Goal: Task Accomplishment & Management: Complete application form

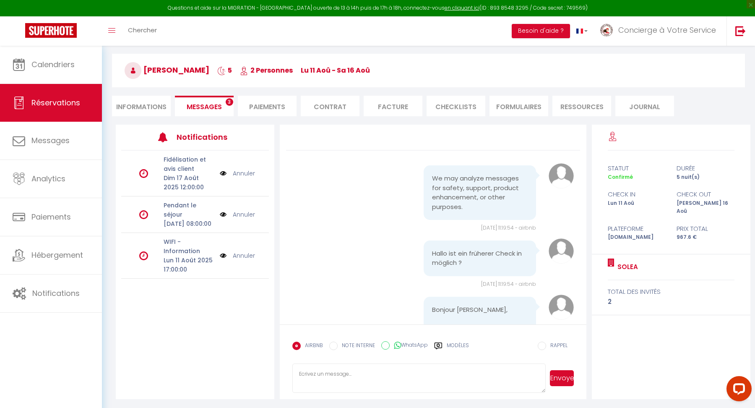
scroll to position [6260, 0]
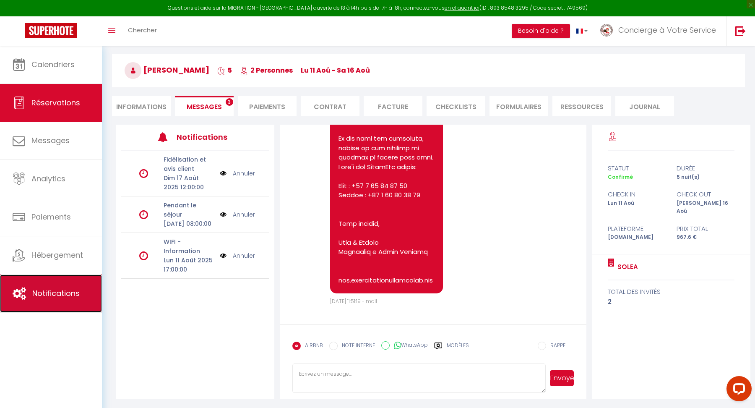
click at [78, 286] on link "Notifications" at bounding box center [51, 293] width 102 height 38
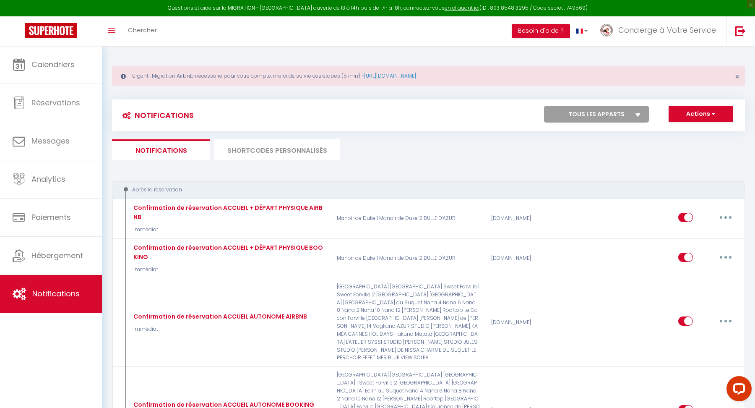
select select
checkbox input "false"
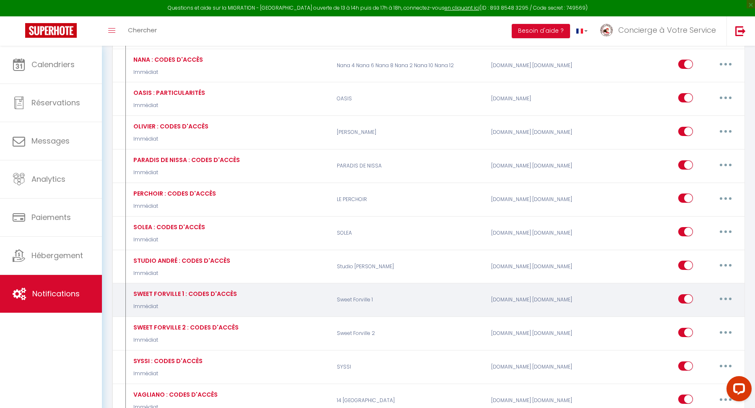
click at [724, 292] on button "button" at bounding box center [726, 298] width 24 height 13
click at [709, 311] on link "Editer" at bounding box center [704, 318] width 62 height 14
type input "SWEET FORVILLE 1 : CODES D'ACCÈS"
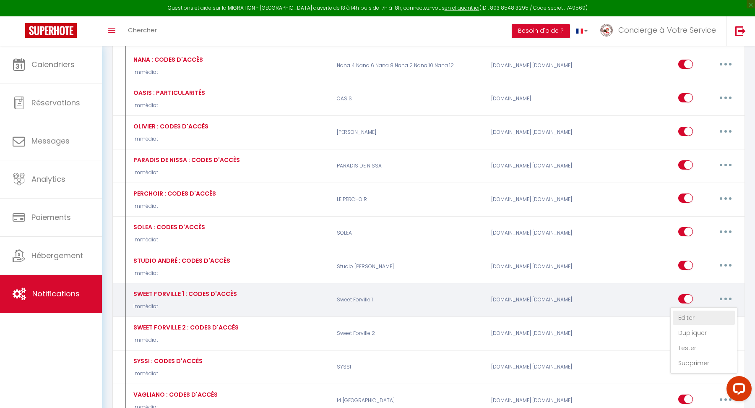
select select "Immédiat"
select select "if_deposit_is_paid"
checkbox input "true"
checkbox input "false"
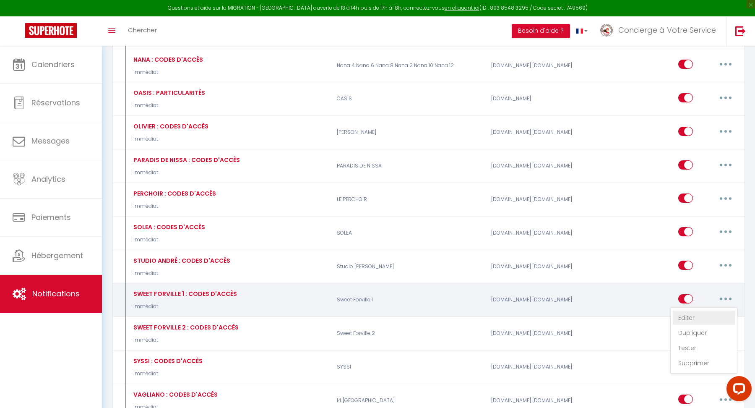
radio input "true"
type input "[RENTAL:NAME] : Merci pour votre réservation [BOOKING:PLATFORM] du [BOOKING:CHE…"
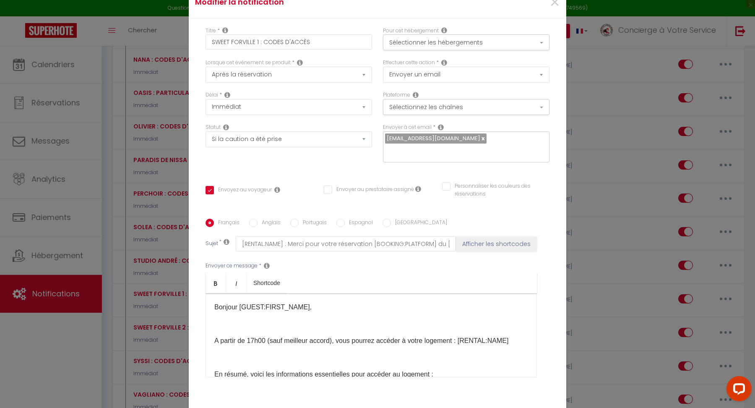
checkbox input "true"
checkbox input "false"
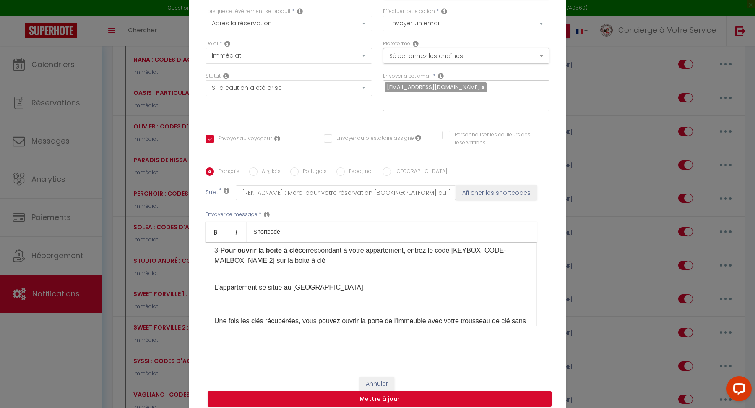
scroll to position [0, 0]
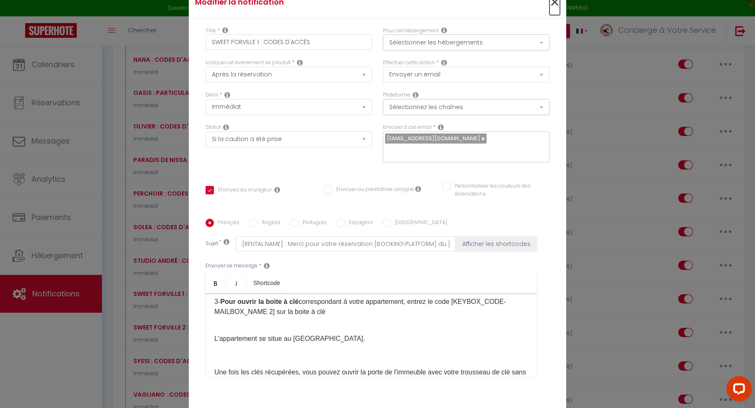
click at [555, 10] on span "×" at bounding box center [555, 2] width 10 height 25
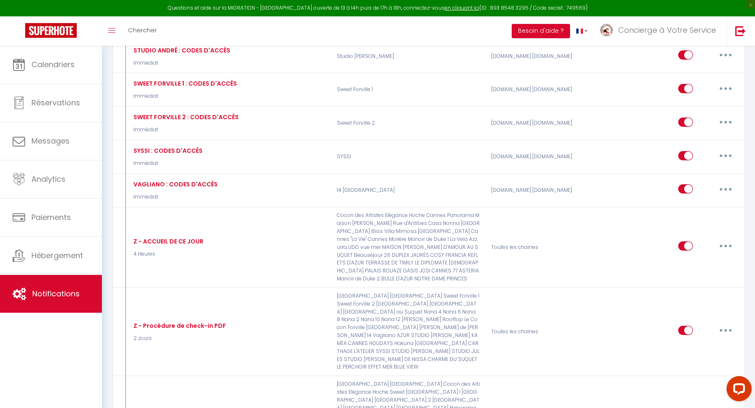
scroll to position [2866, 0]
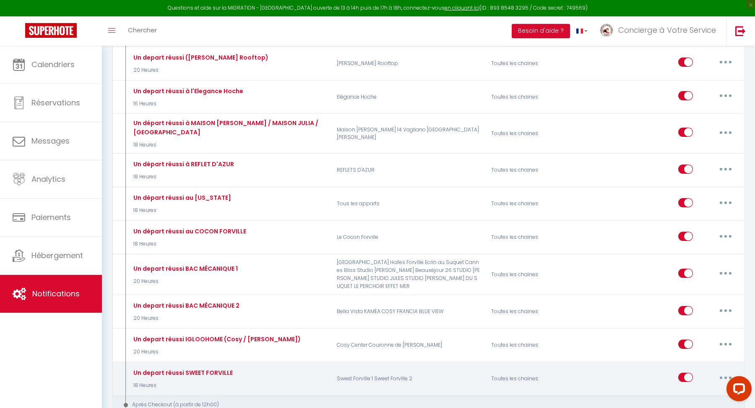
click at [722, 371] on button "button" at bounding box center [726, 377] width 24 height 13
click at [707, 389] on link "Editer" at bounding box center [704, 396] width 62 height 14
type input "Un depart réussi SWEET FORVILLE"
select select "4"
select select "18 Heures"
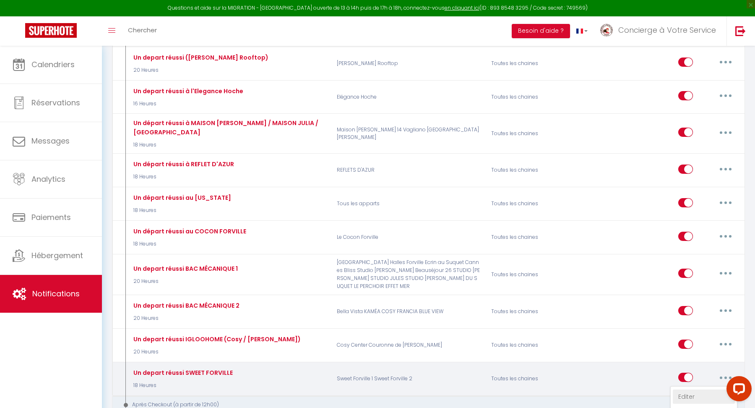
checkbox input "true"
checkbox input "false"
type input "Instructions pour votre départ : [RENTAL:NAME]"
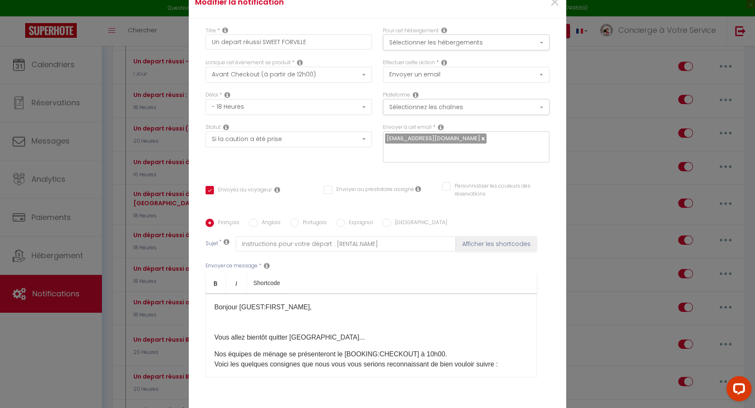
scroll to position [2772, 0]
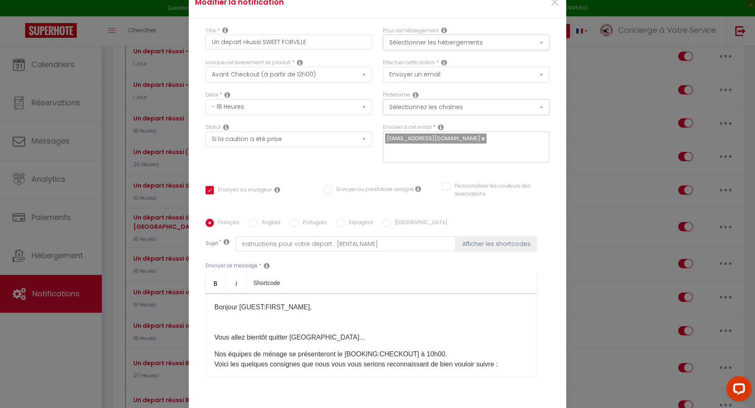
click at [272, 219] on label "Anglais" at bounding box center [269, 223] width 23 height 9
click at [258, 219] on input "Anglais" at bounding box center [253, 223] width 8 height 8
radio input "true"
checkbox input "true"
checkbox input "false"
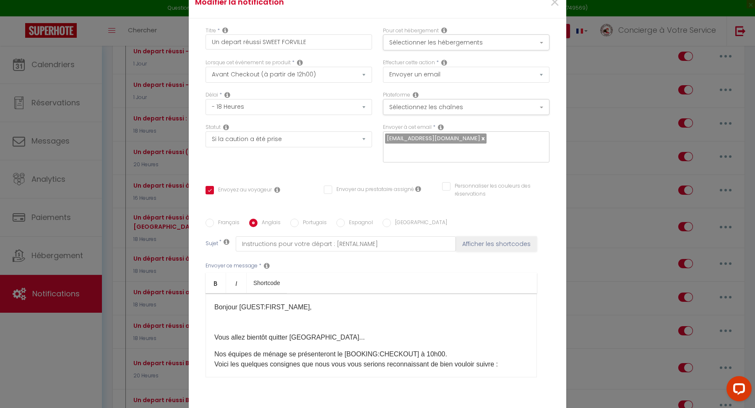
checkbox input "false"
type input "Check-out procedure [RENTAL:NAME]"
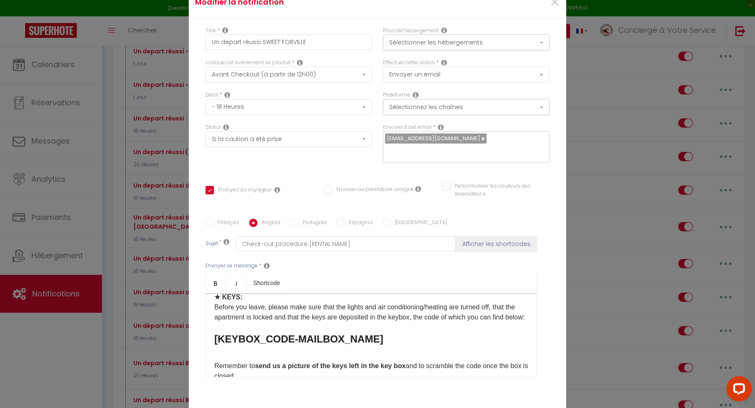
scroll to position [122, 0]
drag, startPoint x: 371, startPoint y: 342, endPoint x: 218, endPoint y: 343, distance: 153.6
click at [218, 343] on h3 "[KEYBOX_CODE-MAILBOX_NAME]" at bounding box center [371, 337] width 314 height 13
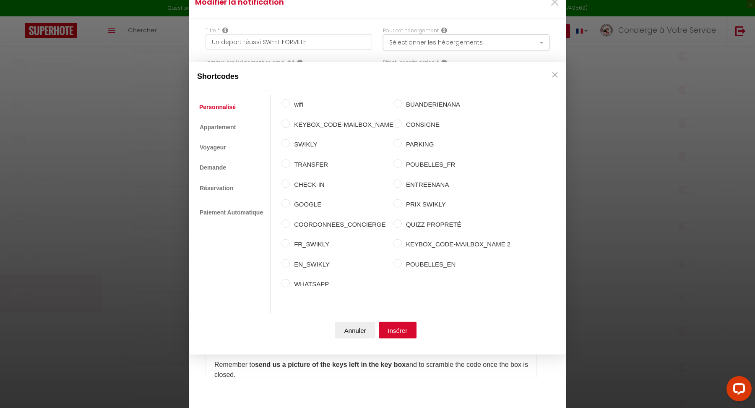
click at [420, 244] on label "KEYBOX_CODE-MAILBOX_NAME 2" at bounding box center [456, 244] width 109 height 10
click at [402, 244] on input "KEYBOX_CODE-MAILBOX_NAME 2" at bounding box center [398, 243] width 8 height 8
radio input "true"
click at [407, 330] on button "Insérer" at bounding box center [398, 329] width 38 height 17
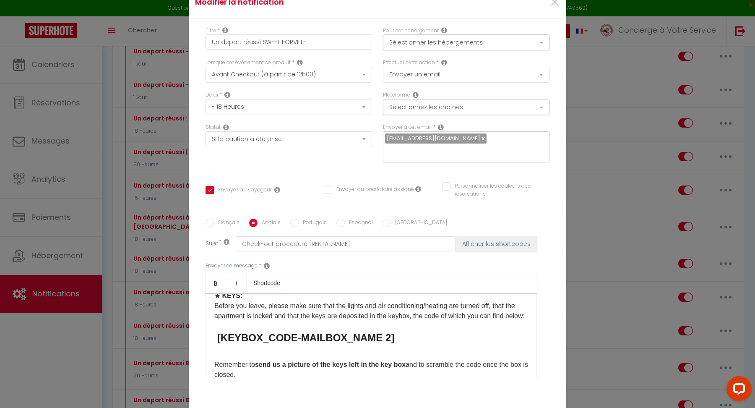
scroll to position [52, 0]
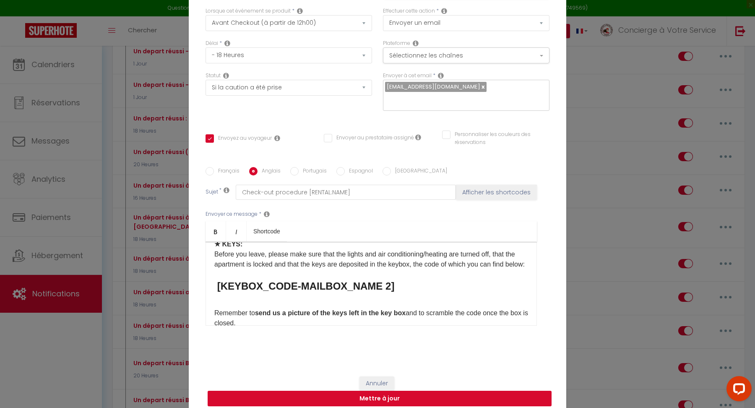
click at [432, 393] on button "Mettre à jour" at bounding box center [380, 399] width 344 height 16
checkbox input "true"
checkbox input "false"
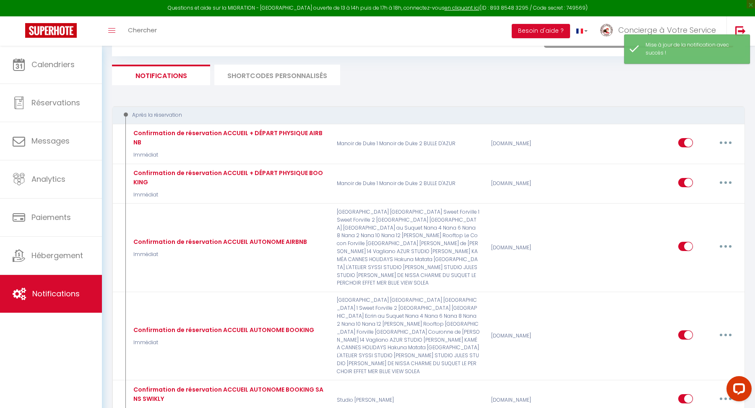
scroll to position [1744, 0]
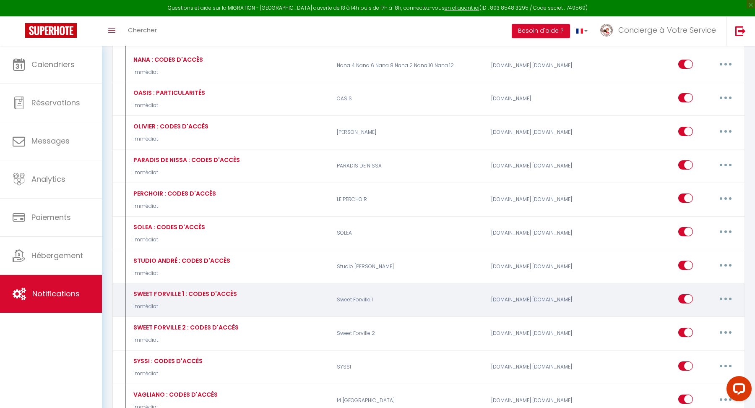
click at [724, 292] on button "button" at bounding box center [726, 298] width 24 height 13
click at [696, 311] on link "Editer" at bounding box center [704, 318] width 62 height 14
type input "SWEET FORVILLE 1 : CODES D'ACCÈS"
select select "Immédiat"
select select "if_deposit_is_paid"
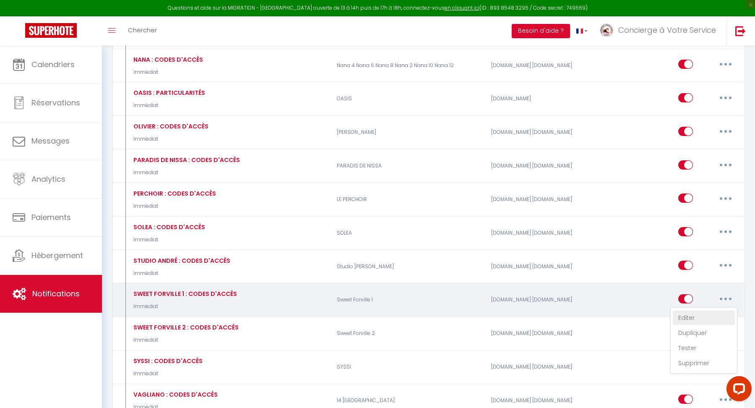
checkbox input "true"
checkbox input "false"
radio input "true"
type input "[RENTAL:NAME] : Merci pour votre réservation [BOOKING:PLATFORM] du [BOOKING:CHE…"
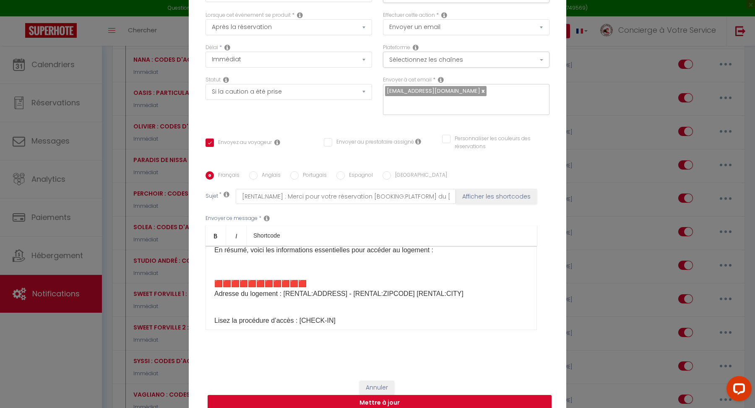
scroll to position [0, 0]
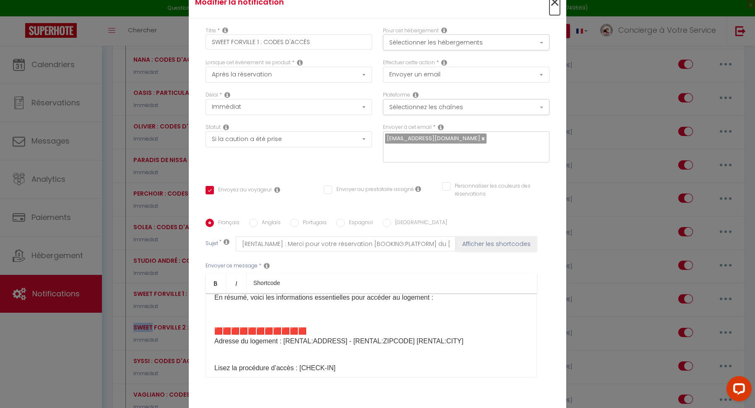
click at [551, 5] on span "×" at bounding box center [555, 2] width 10 height 25
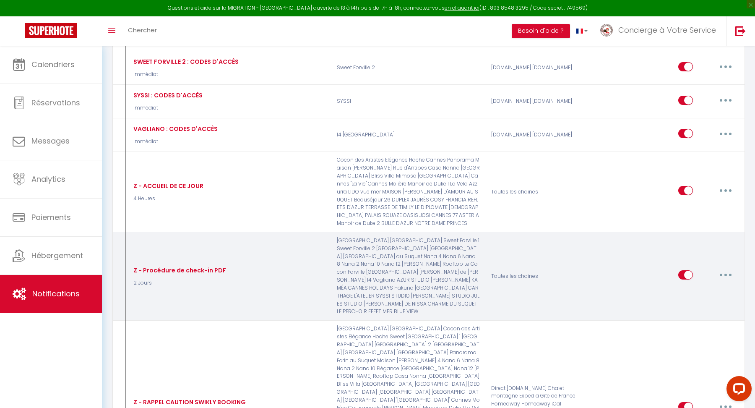
scroll to position [2806, 0]
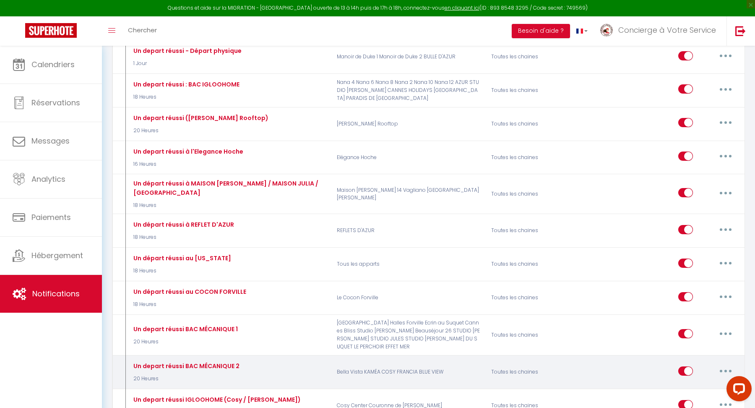
click at [727, 364] on button "button" at bounding box center [726, 370] width 24 height 13
click at [707, 383] on link "Editer" at bounding box center [704, 390] width 62 height 14
type input "Un depart réussi BAC MÉCANIQUE 2"
select select "4"
select select "20 Heures"
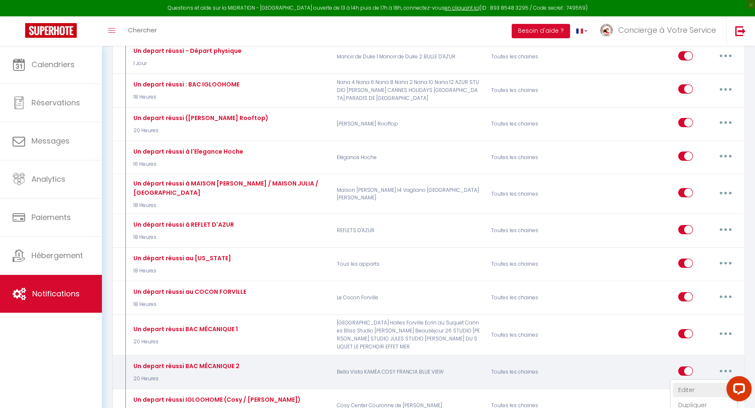
checkbox input "true"
checkbox input "false"
type input "Procédure avant le départ : [RENTAL:NAME]"
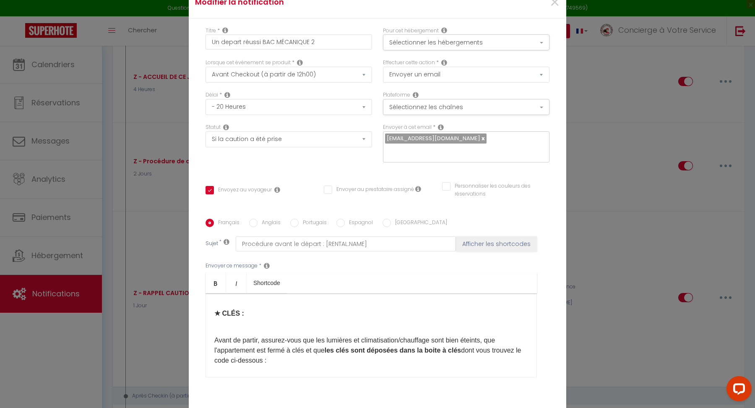
scroll to position [1933, 0]
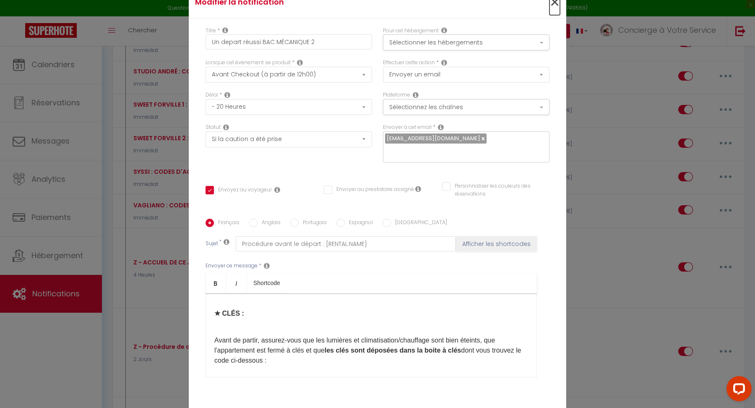
click at [552, 4] on span "×" at bounding box center [555, 2] width 10 height 25
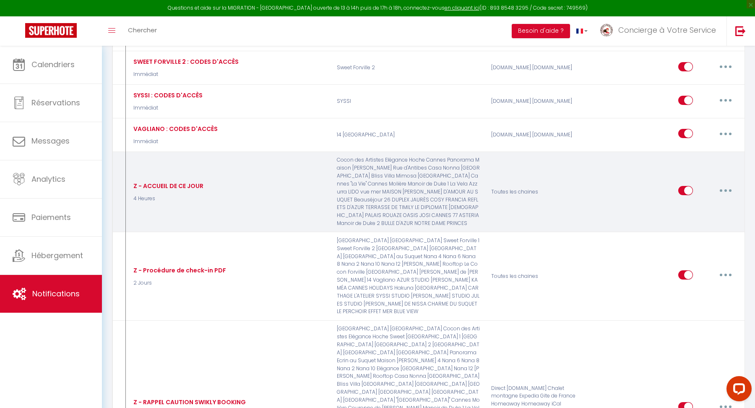
scroll to position [2806, 0]
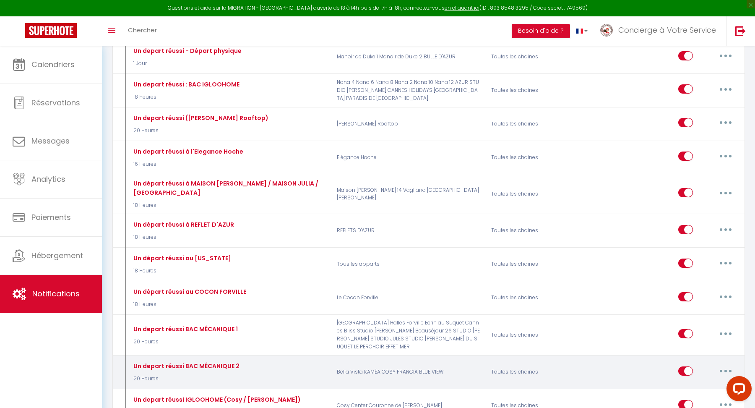
click at [721, 364] on button "button" at bounding box center [726, 370] width 24 height 13
click at [706, 383] on link "Editer" at bounding box center [704, 390] width 62 height 14
checkbox input "true"
checkbox input "false"
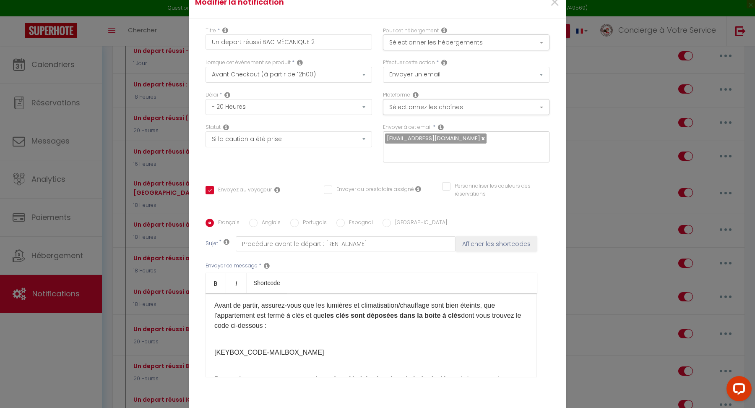
scroll to position [233, 0]
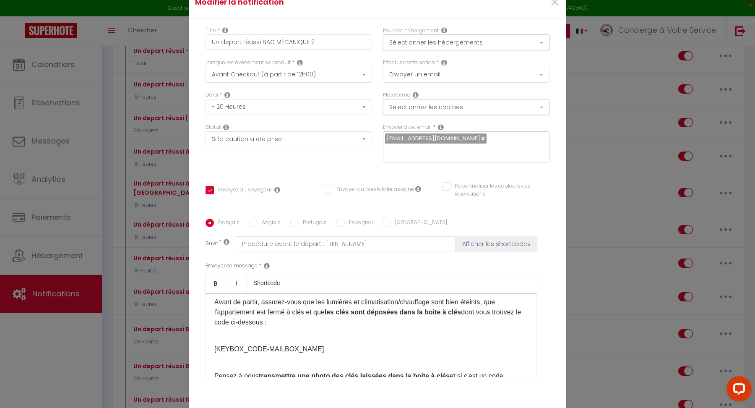
drag, startPoint x: 315, startPoint y: 343, endPoint x: 213, endPoint y: 345, distance: 102.0
click at [213, 345] on div "​Bonjour [GUEST:FIRST_NAME]​, Vous allez bientôt quitter notre belle région. A …" at bounding box center [372, 335] width 332 height 84
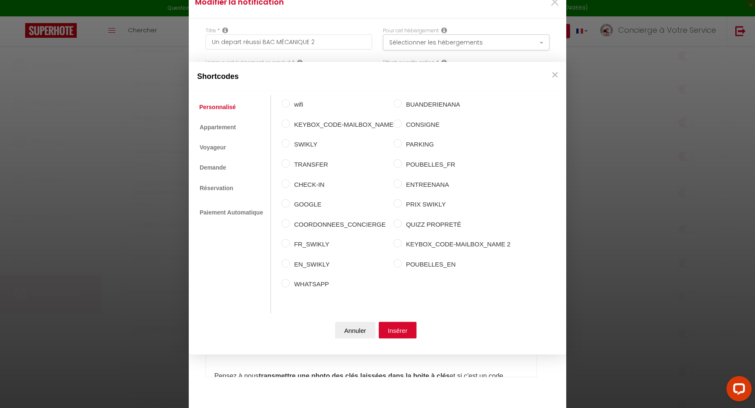
click at [453, 243] on label "KEYBOX_CODE-MAILBOX_NAME 2" at bounding box center [456, 244] width 109 height 10
click at [402, 243] on input "KEYBOX_CODE-MAILBOX_NAME 2" at bounding box center [398, 243] width 8 height 8
radio input "true"
click at [403, 332] on button "Insérer" at bounding box center [398, 329] width 38 height 17
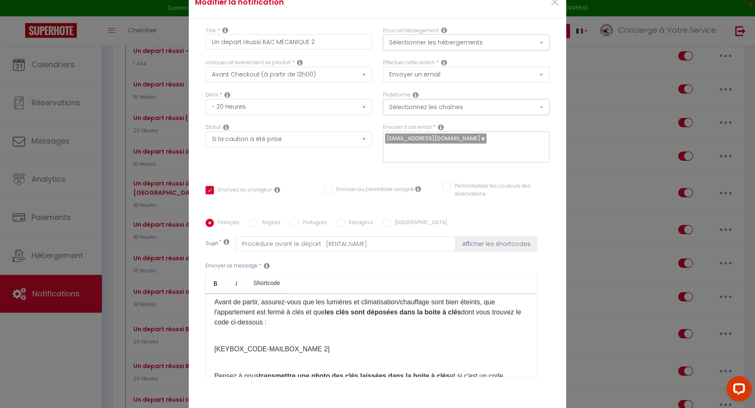
click at [269, 219] on label "Anglais" at bounding box center [269, 223] width 23 height 9
click at [258, 219] on input "Anglais" at bounding box center [253, 223] width 8 height 8
radio input "true"
checkbox input "true"
checkbox input "false"
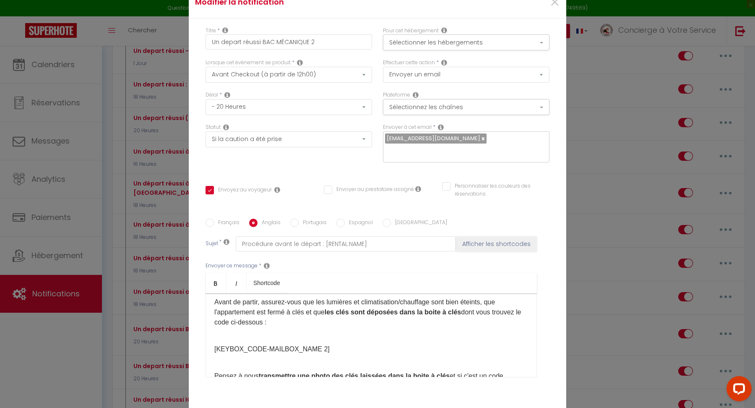
checkbox input "false"
type input "Check-out procedure [RENTAL:NAME]"
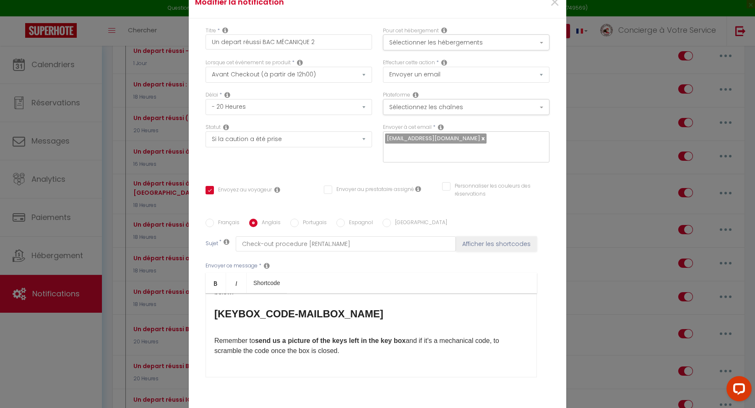
scroll to position [161, 0]
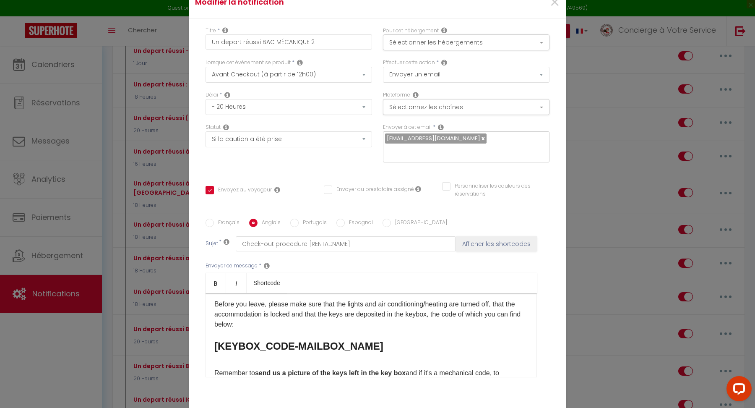
drag, startPoint x: 376, startPoint y: 339, endPoint x: 200, endPoint y: 344, distance: 176.7
click at [200, 344] on div "Titre * Un depart réussi BAC MÉCANIQUE 2 Pour cet hébergement Sélectionner les …" at bounding box center [378, 219] width 378 height 402
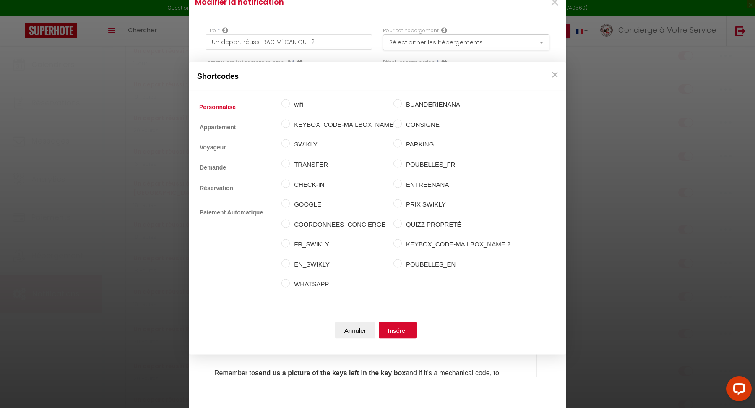
click at [443, 247] on label "KEYBOX_CODE-MAILBOX_NAME 2" at bounding box center [456, 244] width 109 height 10
click at [402, 247] on input "KEYBOX_CODE-MAILBOX_NAME 2" at bounding box center [398, 243] width 8 height 8
radio input "true"
click at [391, 325] on button "Insérer" at bounding box center [398, 329] width 38 height 17
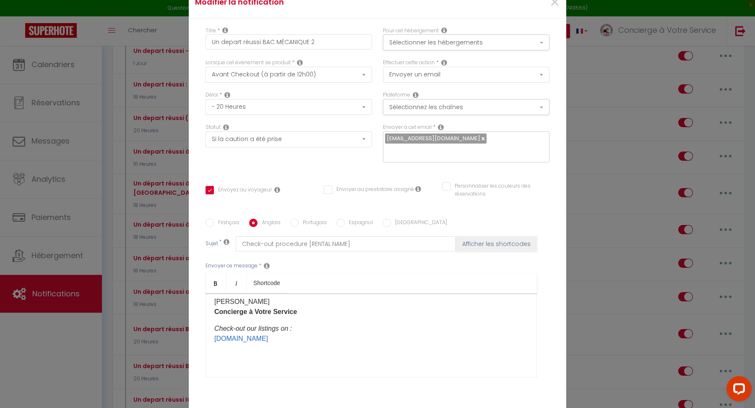
scroll to position [52, 0]
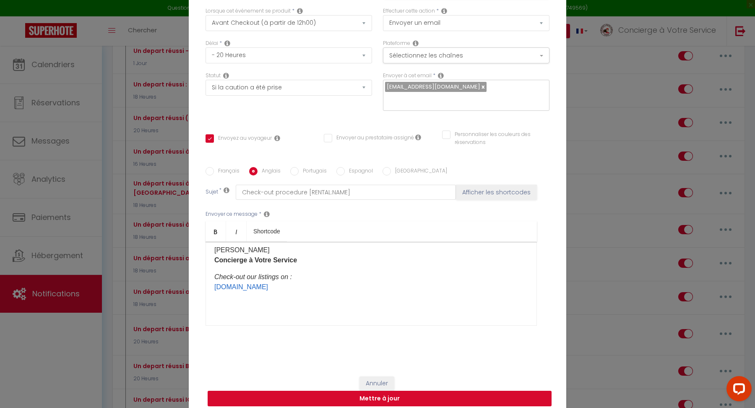
click at [410, 391] on button "Mettre à jour" at bounding box center [380, 399] width 344 height 16
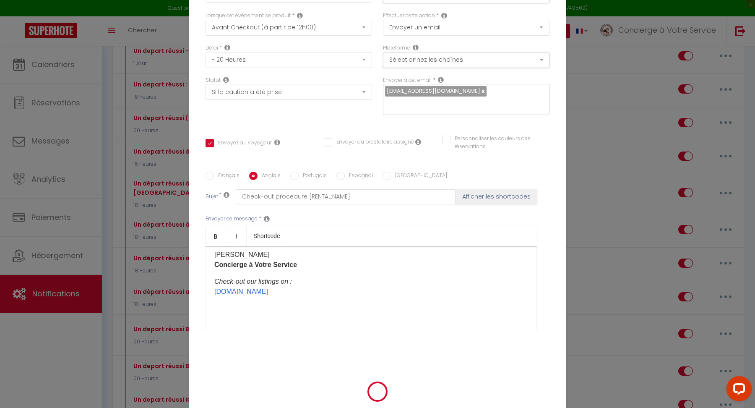
checkbox input "true"
checkbox input "false"
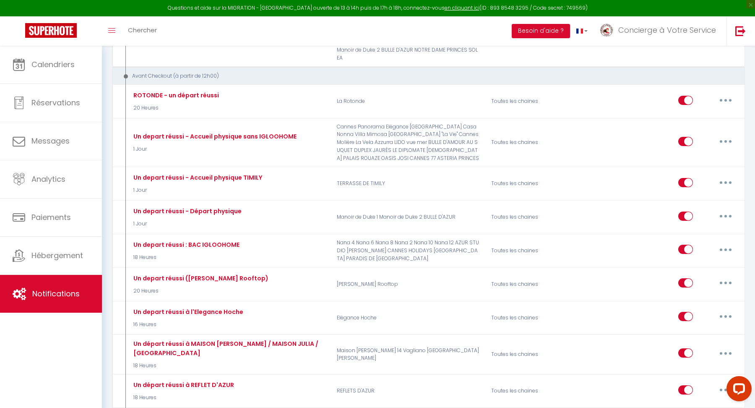
scroll to position [2613, 0]
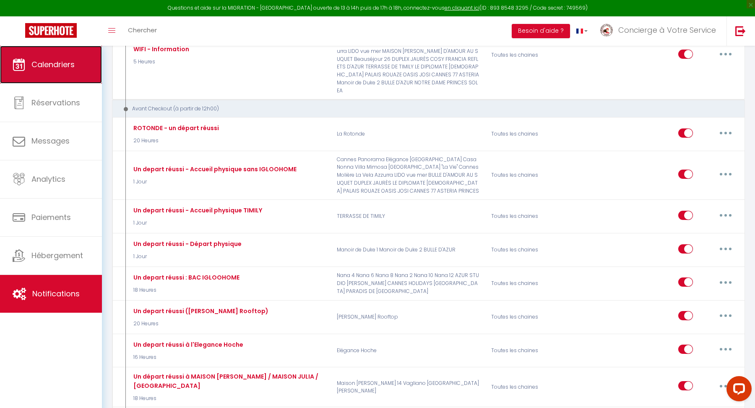
click at [59, 76] on link "Calendriers" at bounding box center [51, 65] width 102 height 38
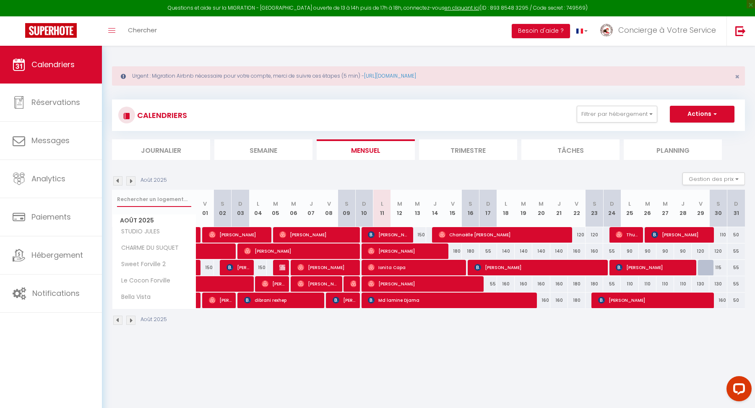
drag, startPoint x: 164, startPoint y: 201, endPoint x: 164, endPoint y: 196, distance: 5.9
click at [164, 201] on input "text" at bounding box center [154, 199] width 74 height 15
type input "princes"
select select
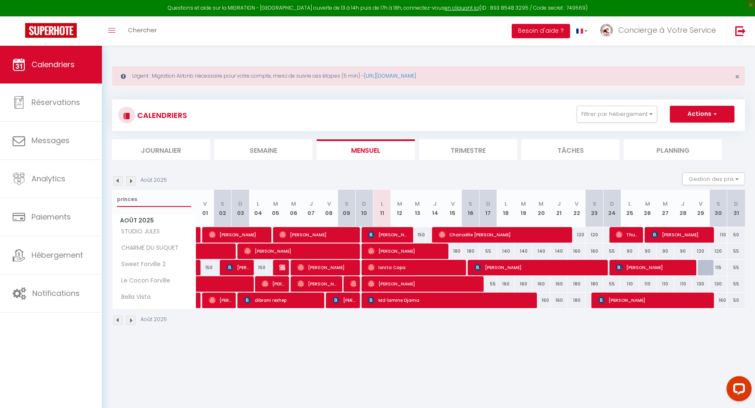
select select
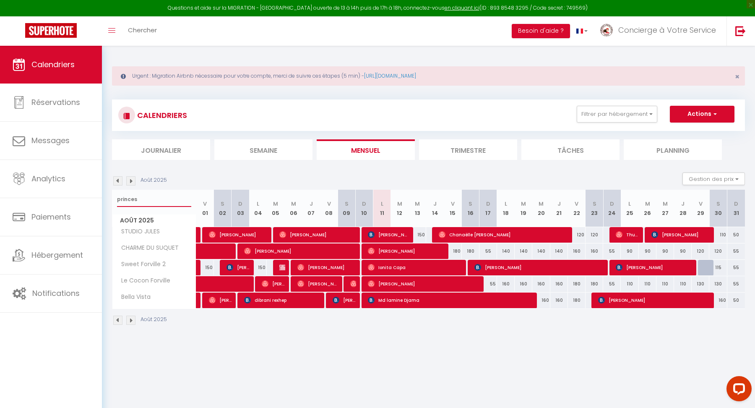
select select
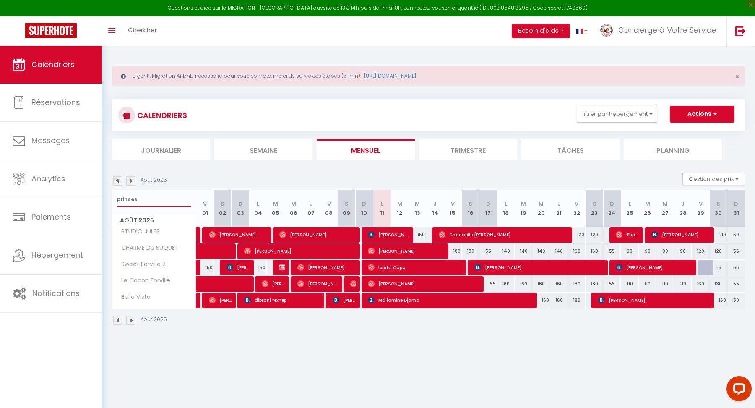
select select
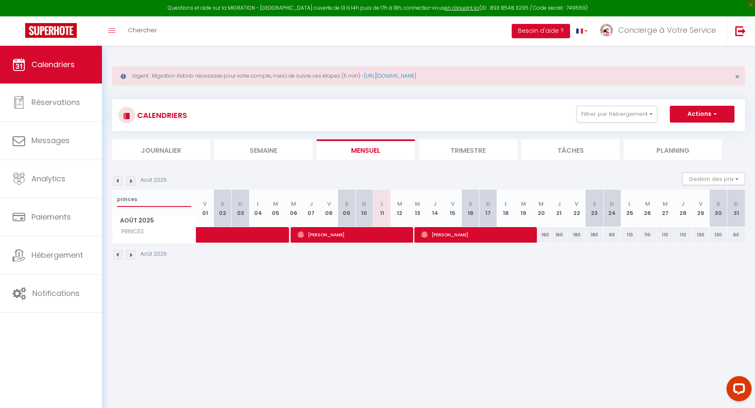
type input "princes"
click at [470, 234] on span "[PERSON_NAME]" at bounding box center [477, 235] width 112 height 16
select select "OK"
select select "0"
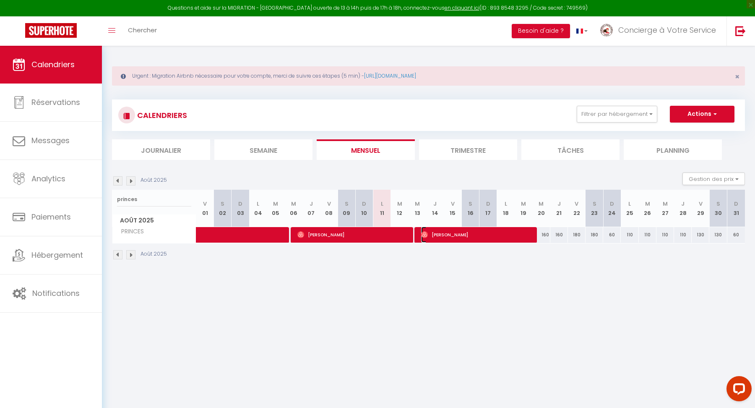
select select "0"
select select "1"
select select
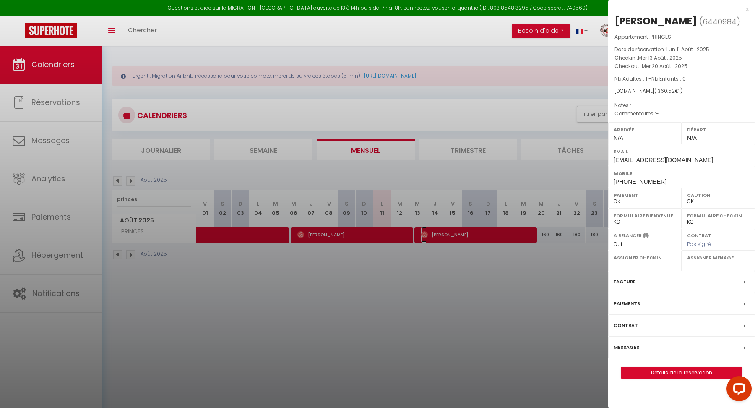
select select "45905"
click at [569, 206] on div at bounding box center [377, 204] width 755 height 408
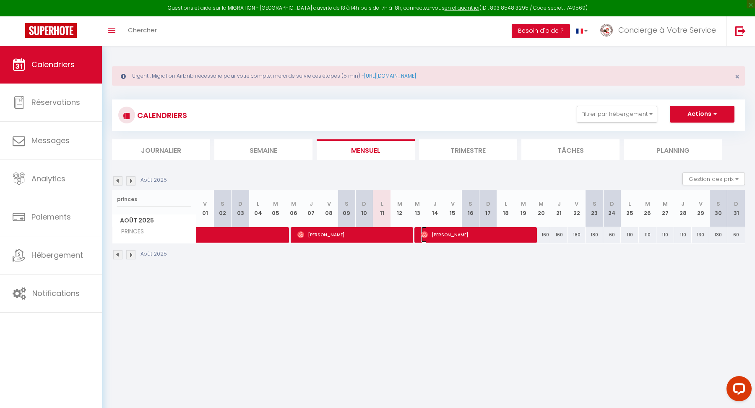
click at [434, 233] on span "[PERSON_NAME]" at bounding box center [477, 235] width 112 height 16
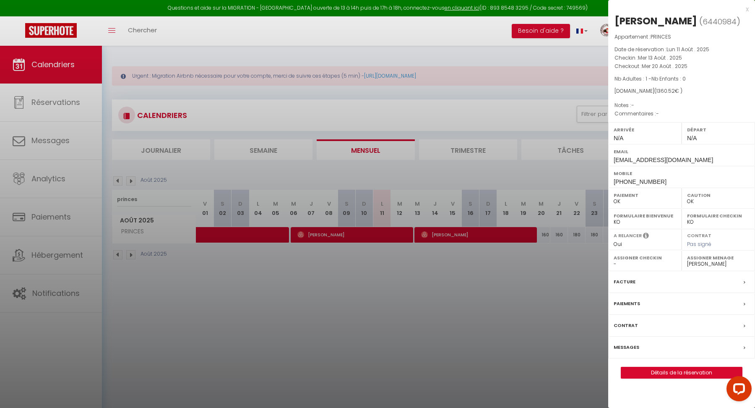
click at [430, 193] on div at bounding box center [377, 204] width 755 height 408
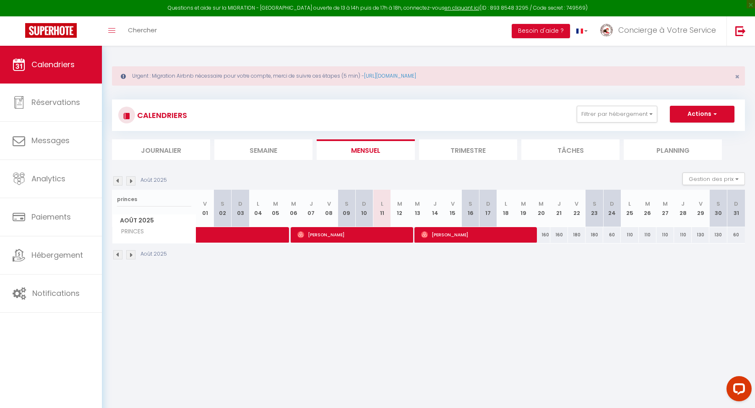
click at [476, 149] on li "Trimestre" at bounding box center [468, 149] width 98 height 21
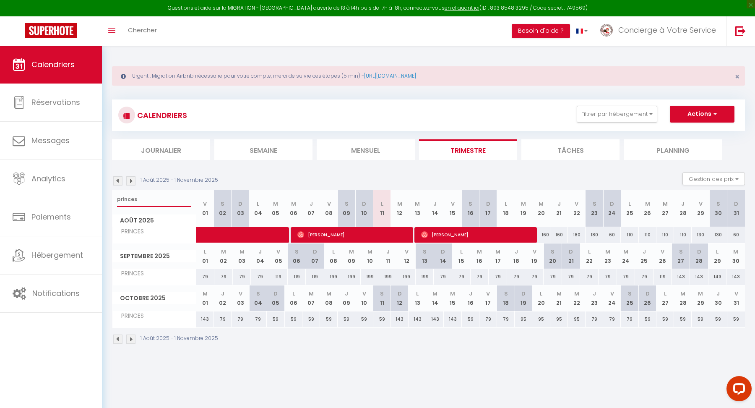
click at [156, 192] on input "princes" at bounding box center [154, 199] width 74 height 15
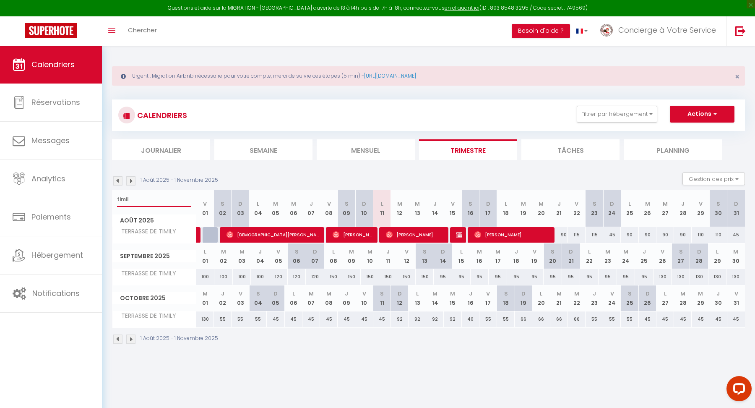
type input "timil"
click at [690, 113] on button "Actions" at bounding box center [702, 114] width 65 height 17
click at [672, 131] on link "Nouvelle réservation" at bounding box center [693, 133] width 73 height 13
select select
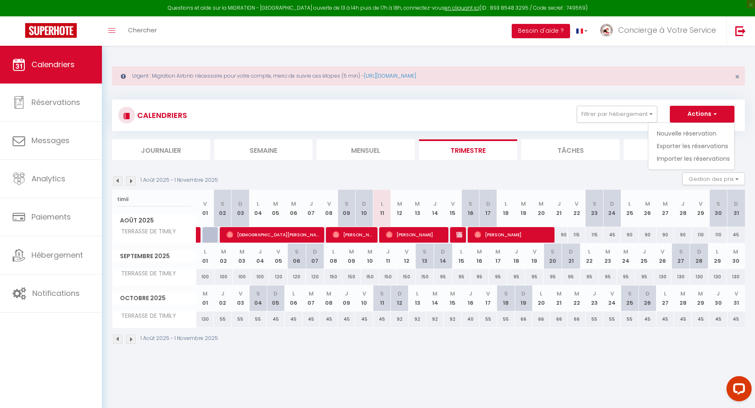
select select
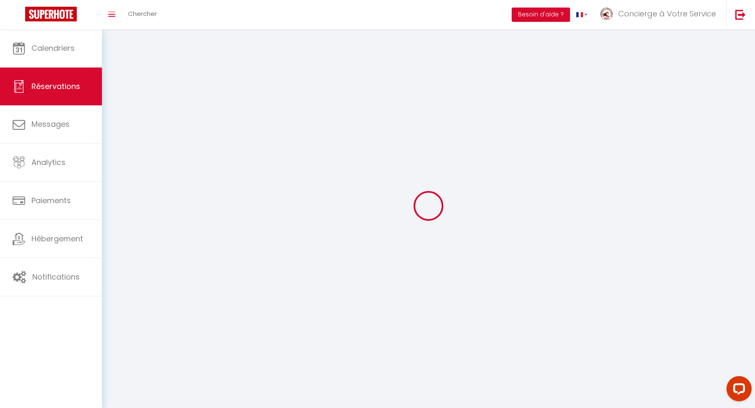
select select
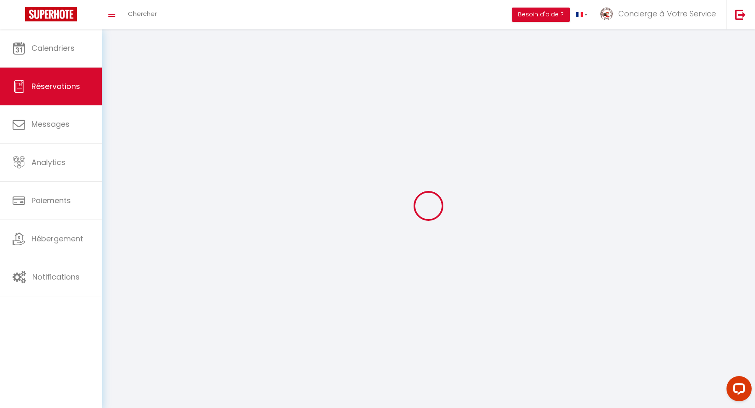
select select
checkbox input "false"
select select
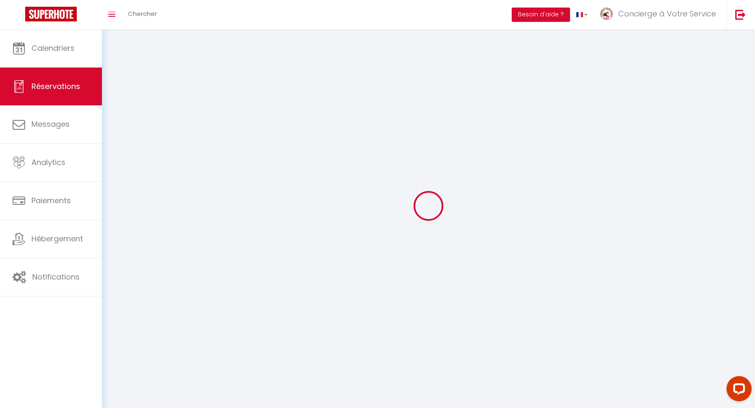
select select
checkbox input "false"
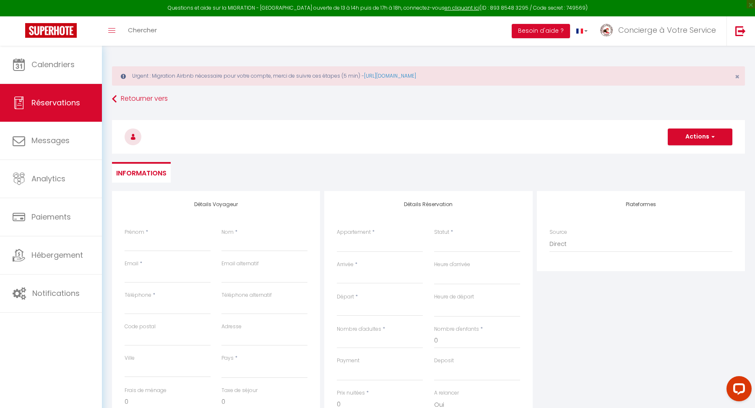
select select
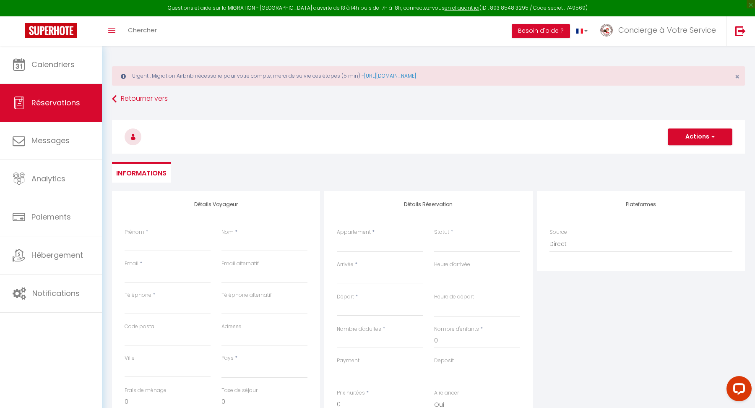
select select
checkbox input "false"
select select
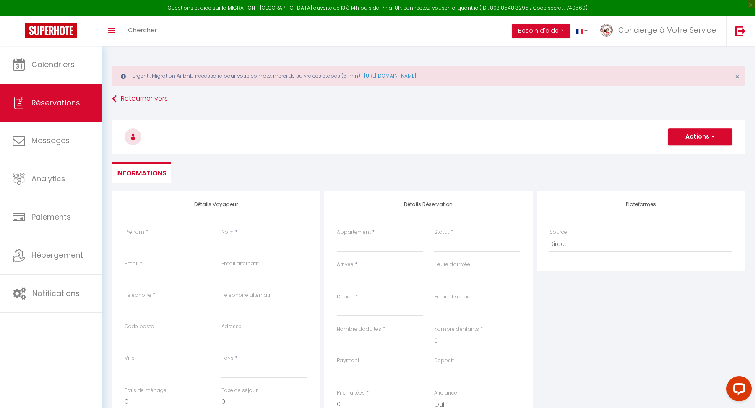
select select
checkbox input "false"
select select
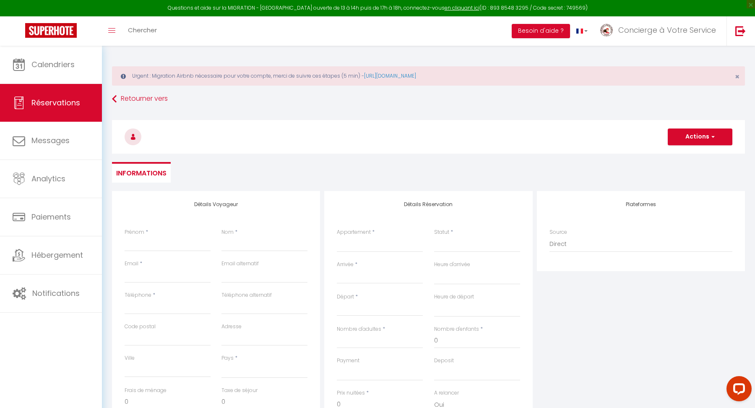
select select
click at [171, 248] on input "Prénom" at bounding box center [168, 243] width 86 height 15
type input "J"
select select
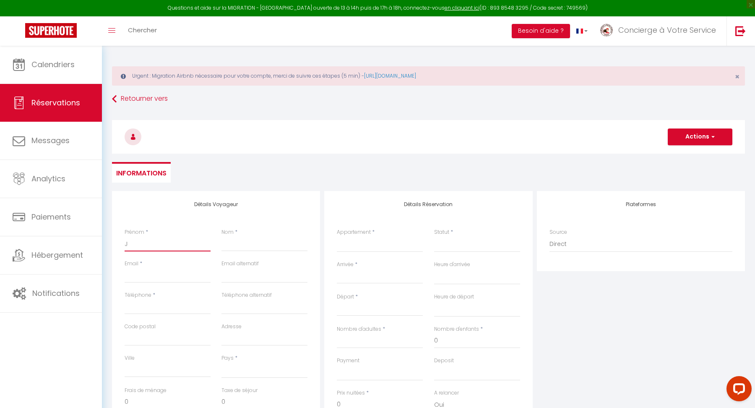
select select
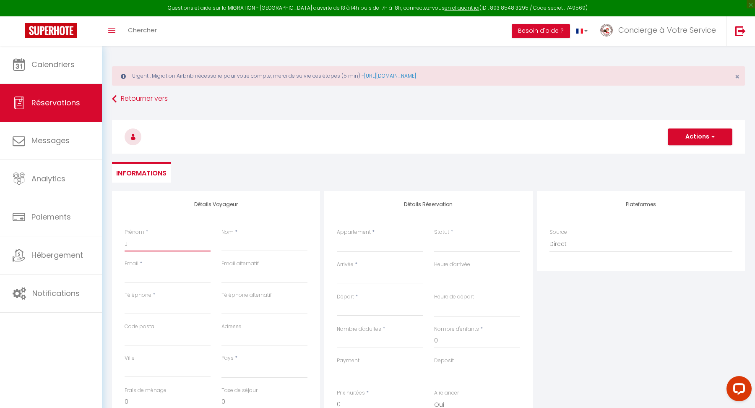
checkbox input "false"
type input "[PERSON_NAME]"
select select
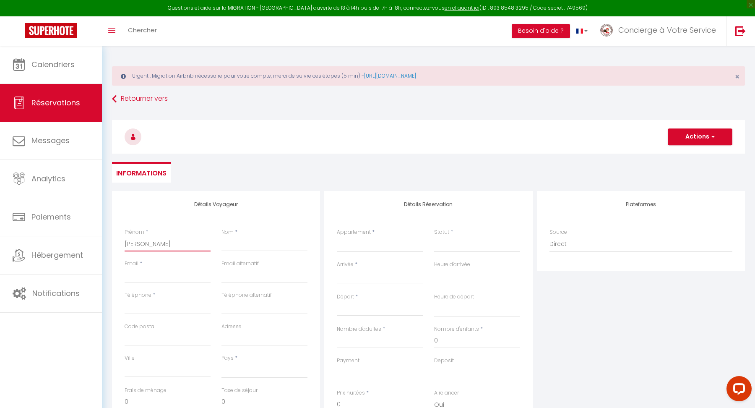
select select
checkbox input "false"
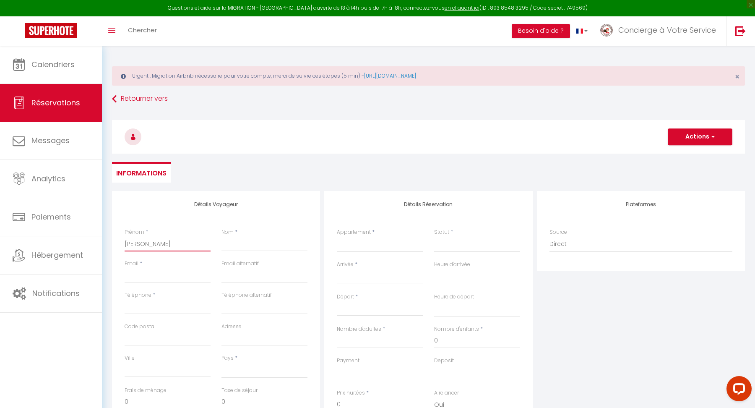
type input "JAC"
select select
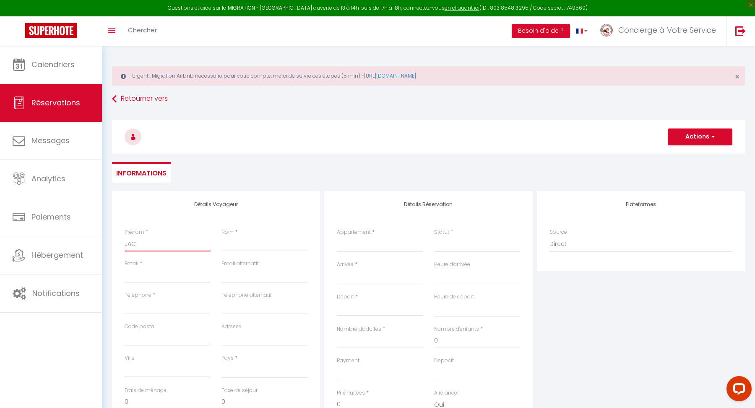
select select
checkbox input "false"
type input "JAC"
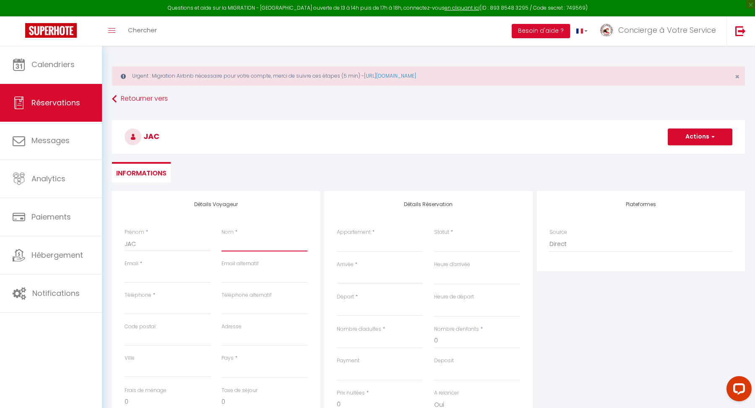
type input "P"
select select
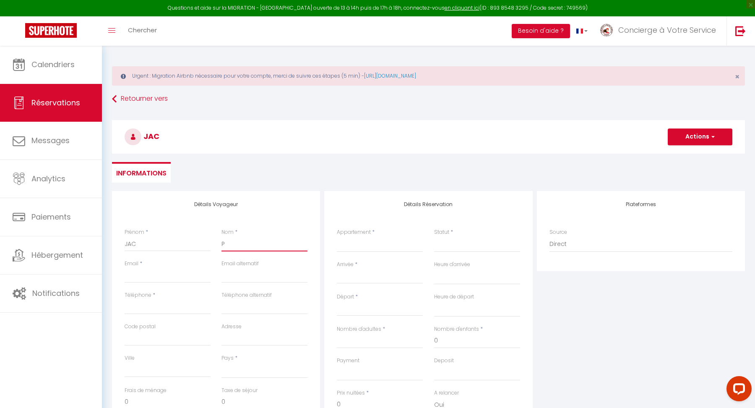
select select
checkbox input "false"
type input "PR"
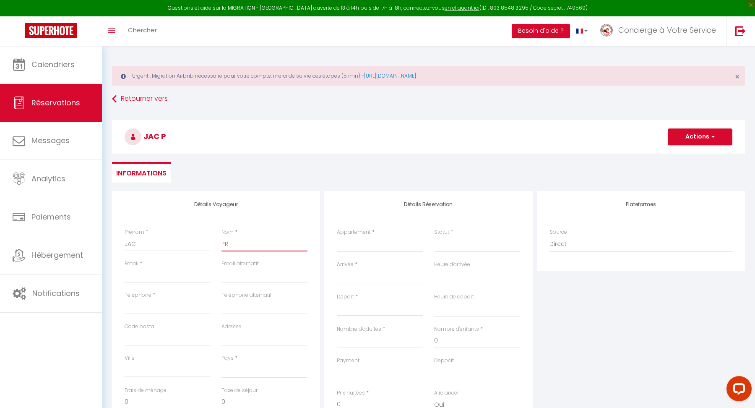
select select
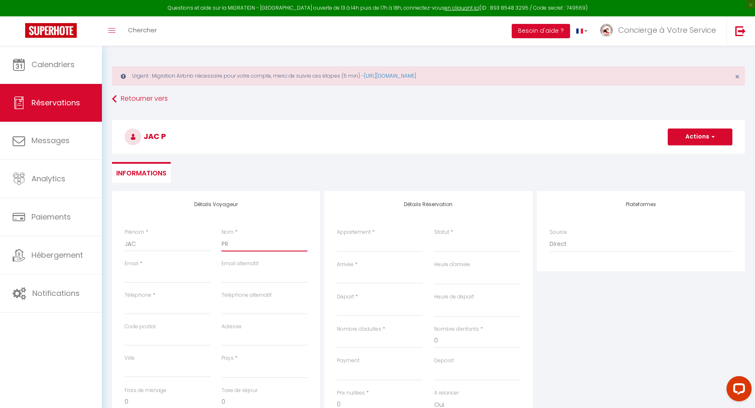
select select
checkbox input "false"
type input "PRO"
select select
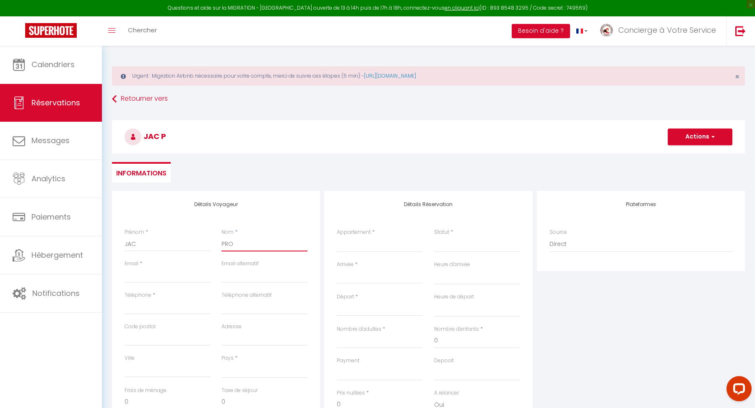
select select
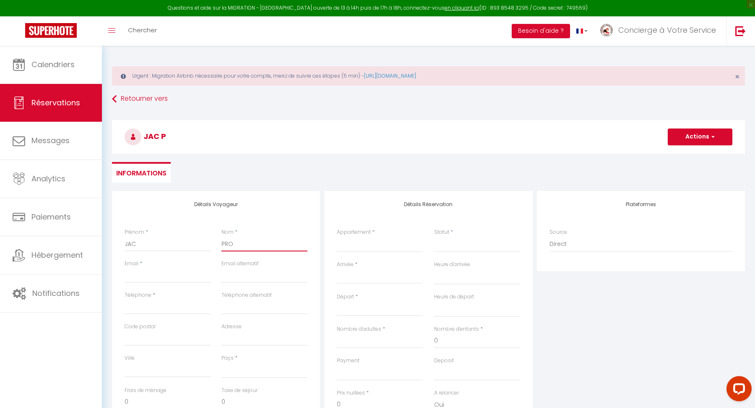
select select
checkbox input "false"
type input "PROP"
select select
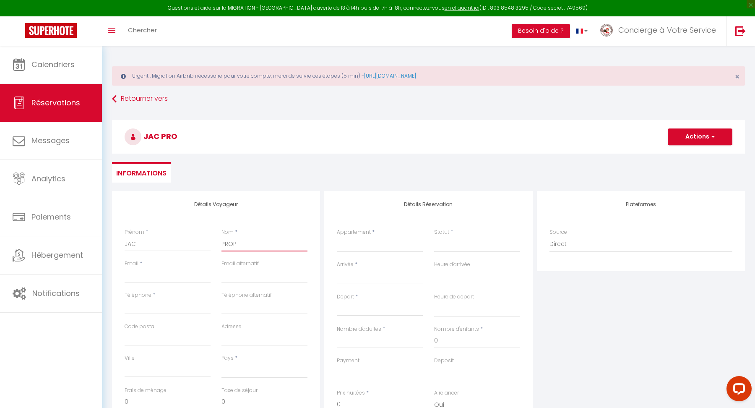
select select
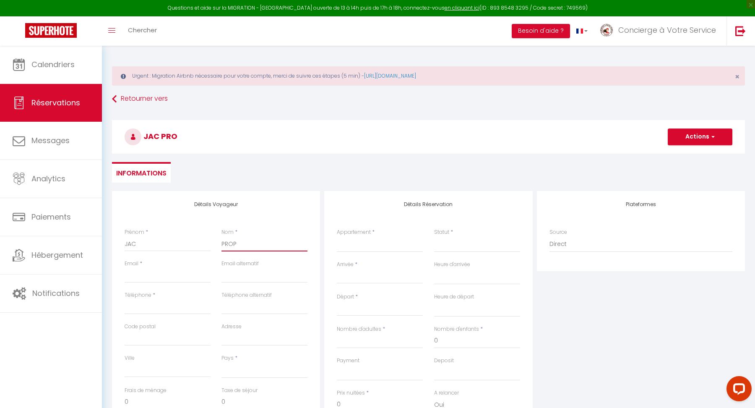
checkbox input "false"
type input "PROPR"
select select
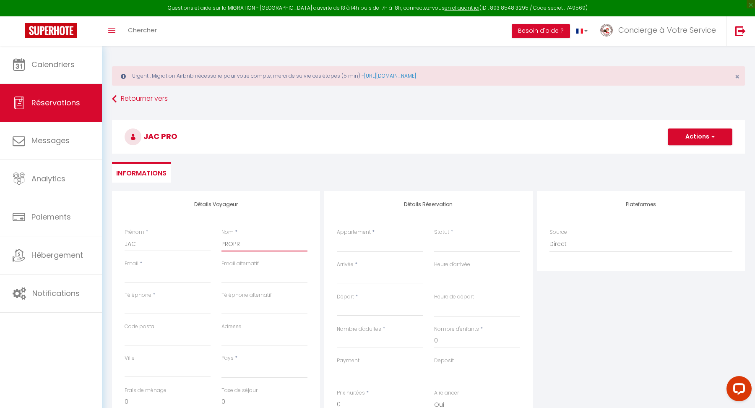
select select
checkbox input "false"
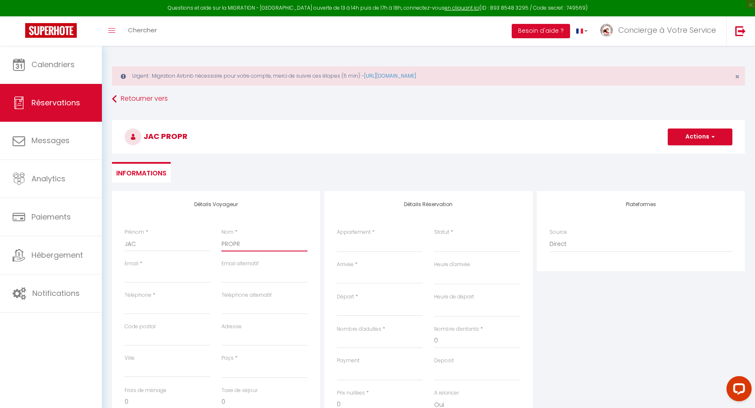
type input "PROPRI"
select select
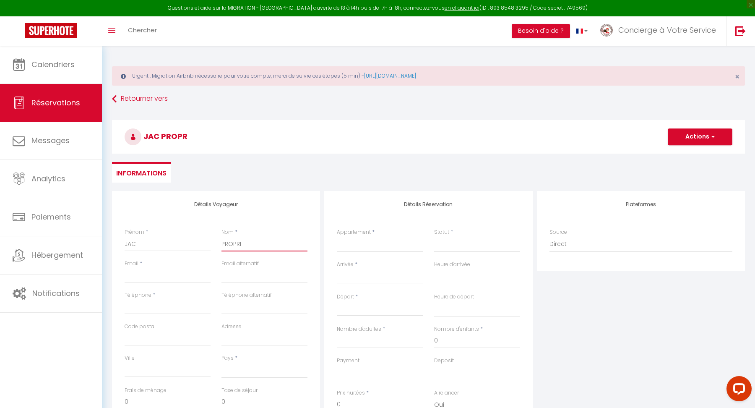
select select
checkbox input "false"
type input "PROPRIE"
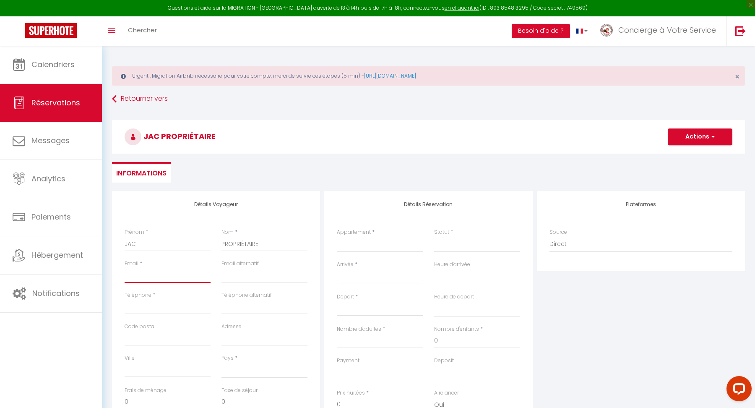
click at [127, 276] on input "Email client" at bounding box center [168, 275] width 86 height 15
click at [144, 311] on input "Téléphone" at bounding box center [168, 306] width 86 height 15
click at [260, 365] on select "[GEOGRAPHIC_DATA] [GEOGRAPHIC_DATA] [GEOGRAPHIC_DATA] [GEOGRAPHIC_DATA] [GEOGRA…" at bounding box center [265, 370] width 86 height 16
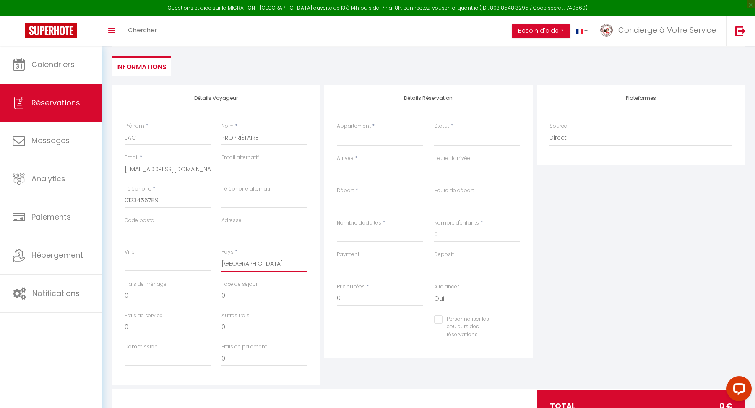
scroll to position [111, 0]
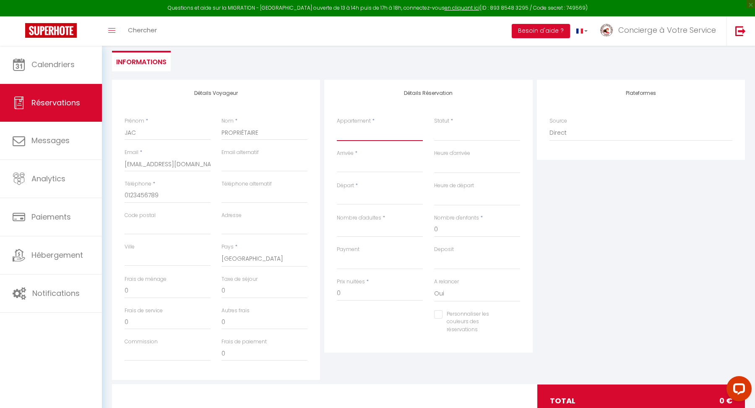
click at [347, 129] on select "[GEOGRAPHIC_DATA] [GEOGRAPHIC_DATA] [GEOGRAPHIC_DATA] Sweet [GEOGRAPHIC_DATA] 1…" at bounding box center [380, 133] width 86 height 16
click at [459, 108] on div "Détails Réservation Appartement * [GEOGRAPHIC_DATA] [GEOGRAPHIC_DATA] [GEOGRAPH…" at bounding box center [428, 216] width 208 height 273
click at [436, 132] on select "Confirmé Non Confirmé [PERSON_NAME] par le voyageur No Show Request" at bounding box center [477, 133] width 86 height 16
click at [371, 171] on div "< [DATE] > Dim Lun Mar Mer Jeu Ven Sam 1 2 3 4 5 6 7 8 9 10 11 12 13 14 15 16 1…" at bounding box center [380, 164] width 86 height 15
click at [371, 165] on input "Arrivée" at bounding box center [380, 165] width 86 height 11
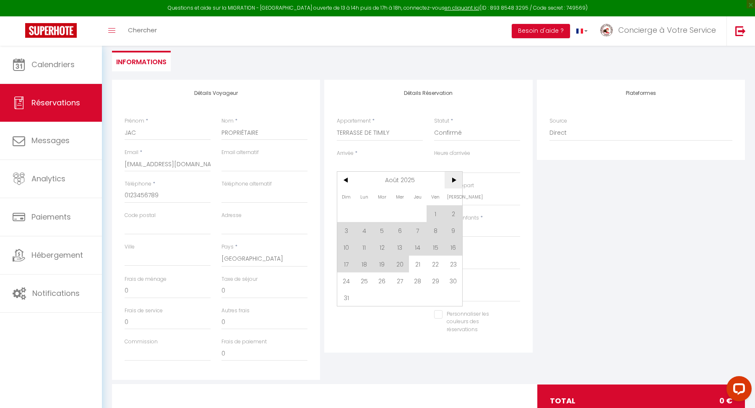
click at [450, 180] on span ">" at bounding box center [454, 180] width 18 height 17
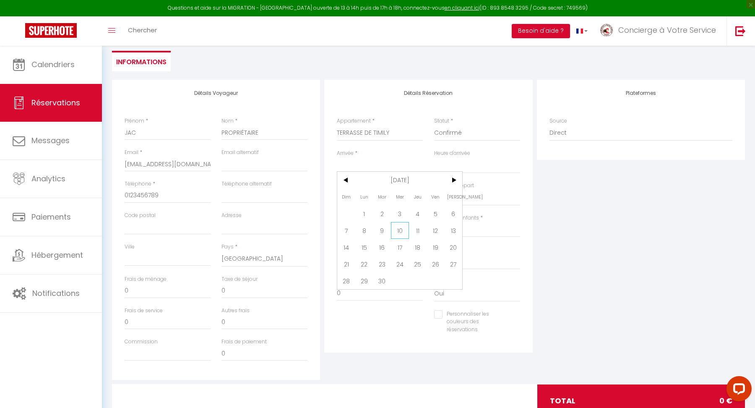
click at [402, 232] on span "10" at bounding box center [400, 230] width 18 height 17
click at [358, 202] on input "Jeu 11 Septembre 2025" at bounding box center [380, 198] width 86 height 11
click at [400, 281] on span "17" at bounding box center [400, 279] width 18 height 17
click at [395, 229] on input "Nombre d'adultes" at bounding box center [380, 229] width 86 height 15
click at [359, 287] on input "885" at bounding box center [380, 293] width 86 height 15
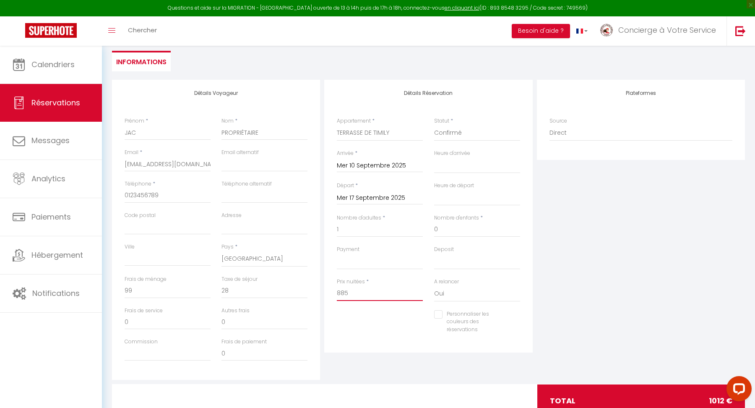
click at [359, 287] on input "885" at bounding box center [380, 293] width 86 height 15
click at [312, 331] on div "Autres frais 0" at bounding box center [264, 322] width 97 height 31
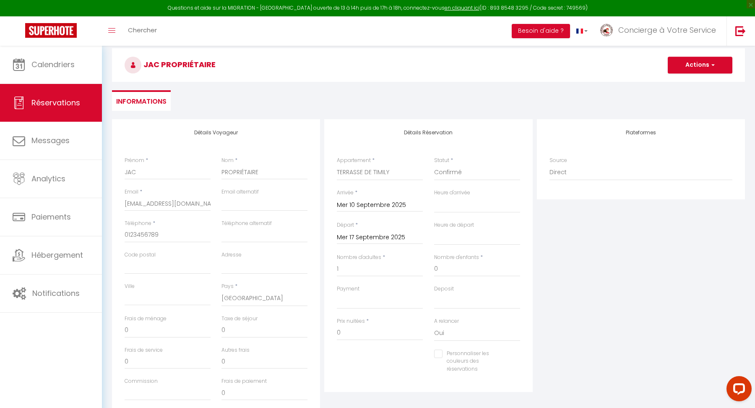
scroll to position [53, 0]
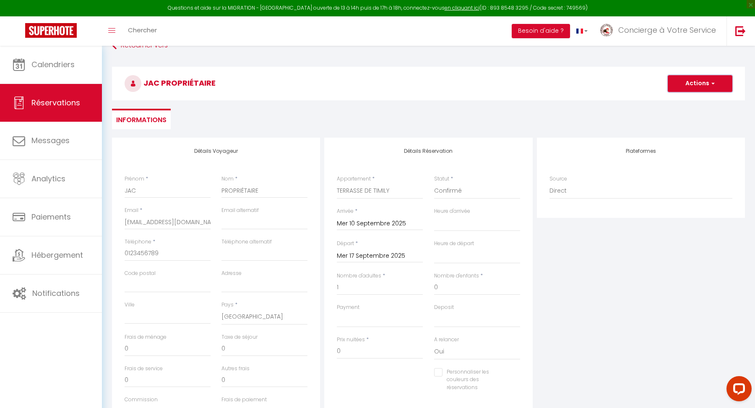
click at [711, 86] on button "Actions" at bounding box center [700, 83] width 65 height 17
click at [672, 103] on link "Enregistrer" at bounding box center [692, 102] width 66 height 11
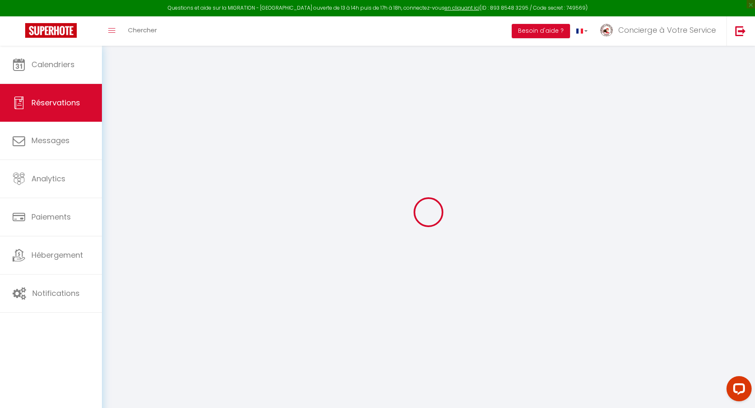
scroll to position [45, 0]
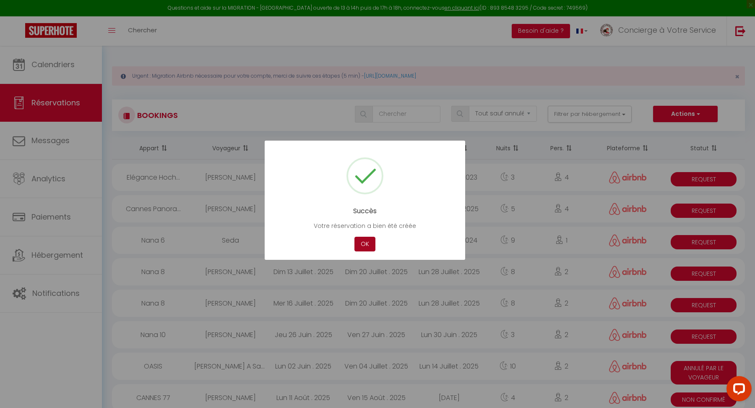
click at [368, 244] on button "OK" at bounding box center [365, 244] width 21 height 15
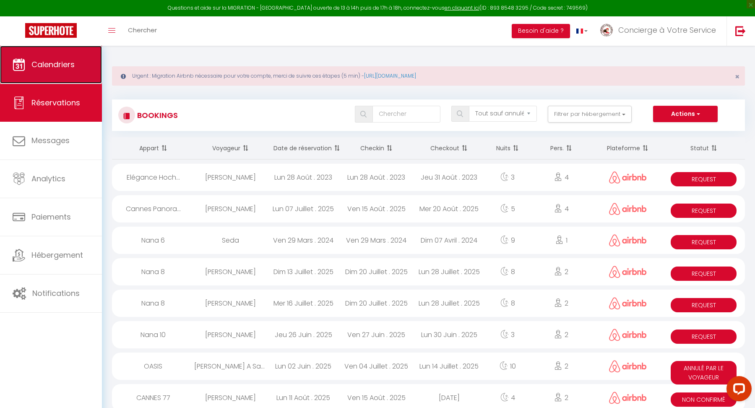
click at [84, 58] on link "Calendriers" at bounding box center [51, 65] width 102 height 38
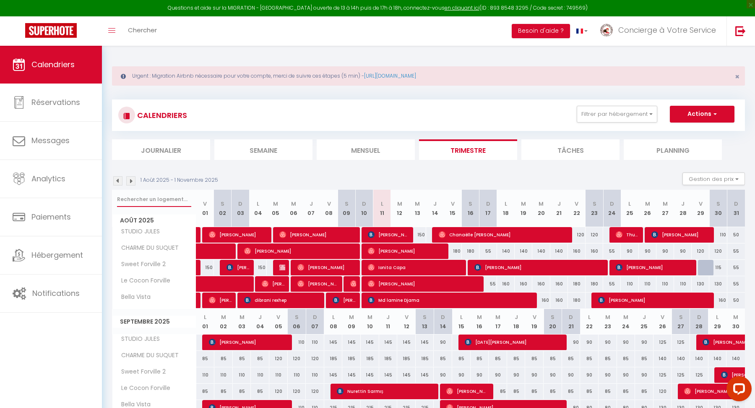
click at [157, 204] on input "text" at bounding box center [154, 199] width 74 height 15
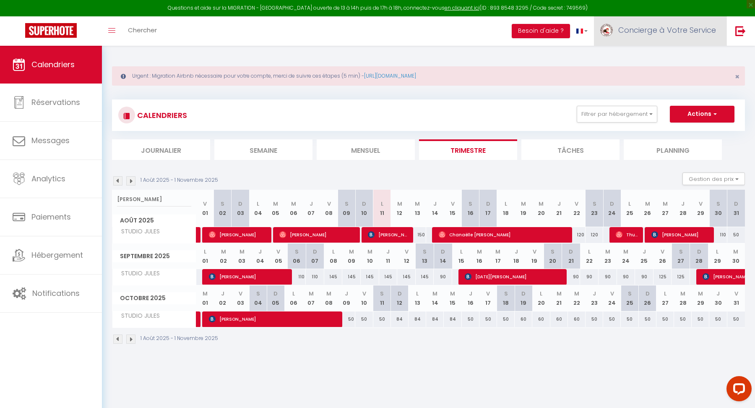
click at [637, 34] on span "Concierge à Votre Service" at bounding box center [668, 30] width 98 height 10
click at [679, 57] on link "Paramètres" at bounding box center [693, 58] width 62 height 14
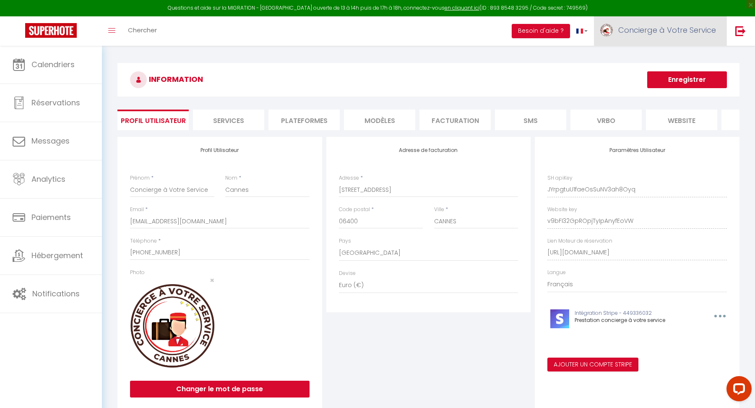
click at [681, 35] on link "Concierge à Votre Service" at bounding box center [660, 30] width 133 height 29
click at [683, 73] on link "Équipe" at bounding box center [693, 73] width 62 height 14
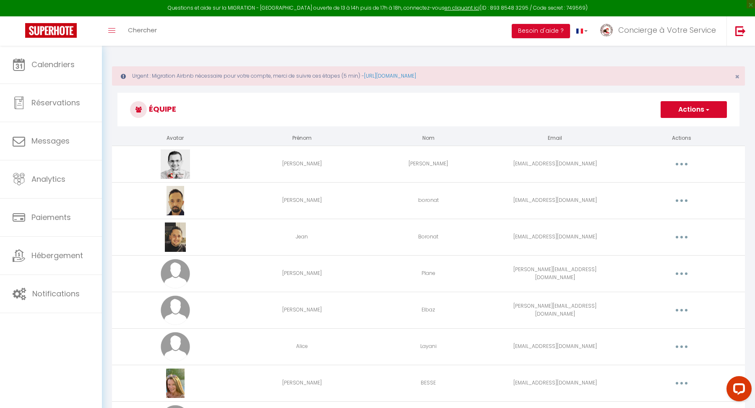
scroll to position [2236, 0]
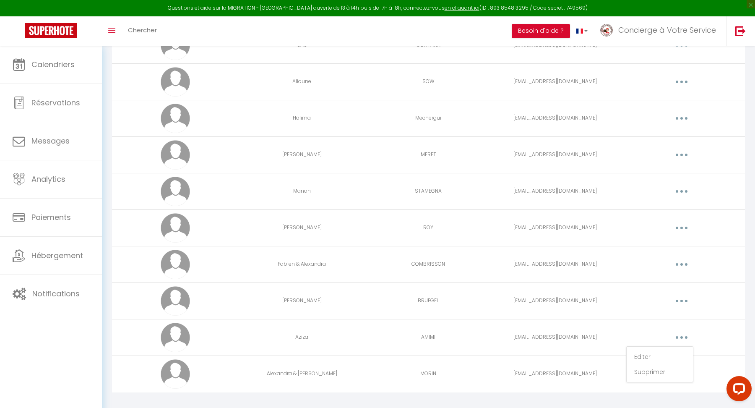
click at [680, 331] on button "button" at bounding box center [682, 337] width 24 height 13
click at [677, 331] on button "button" at bounding box center [682, 337] width 24 height 13
click at [664, 350] on link "Editer" at bounding box center [660, 357] width 62 height 14
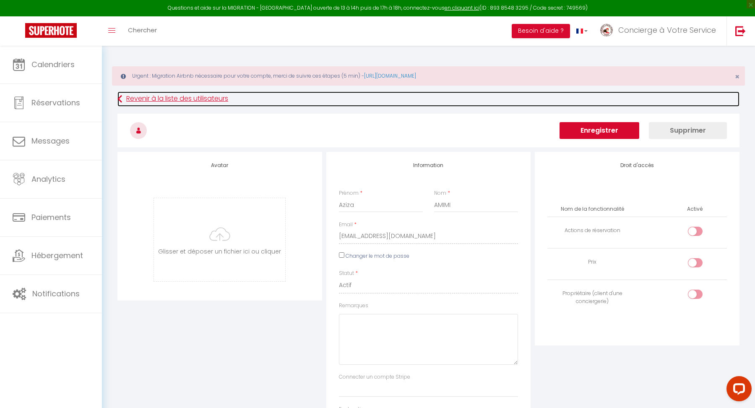
click at [141, 99] on link "Revenir à la liste des utilisateurs" at bounding box center [429, 98] width 622 height 15
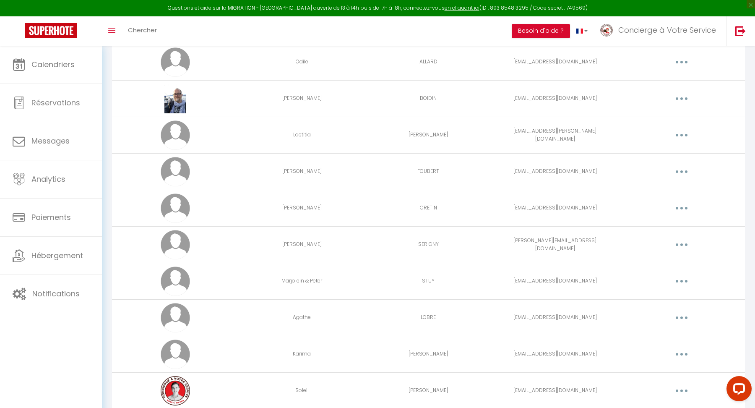
scroll to position [2236, 0]
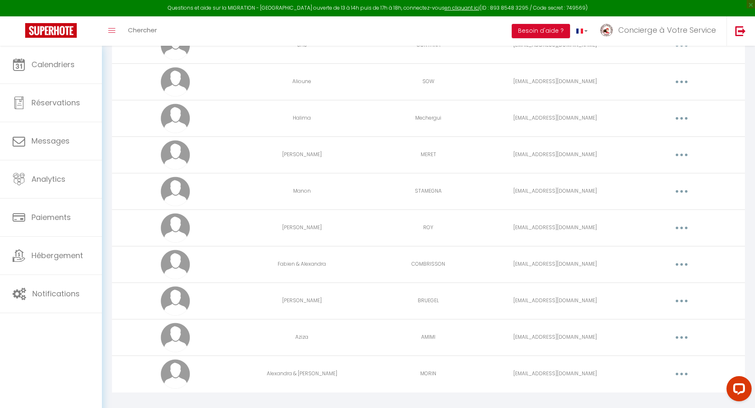
click at [677, 331] on button "button" at bounding box center [682, 337] width 24 height 13
click at [675, 350] on link "Editer" at bounding box center [660, 357] width 62 height 14
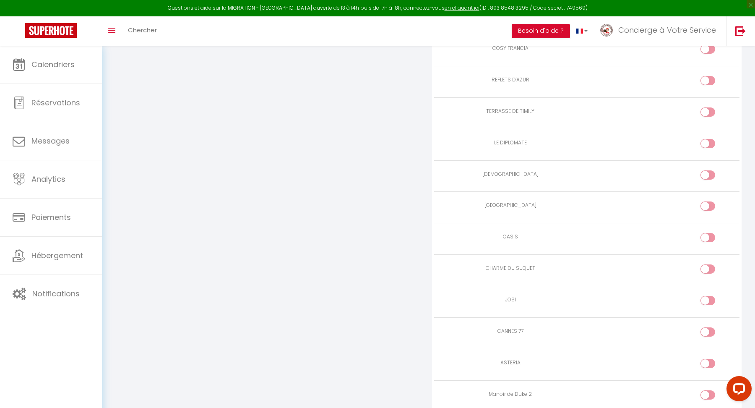
scroll to position [1985, 0]
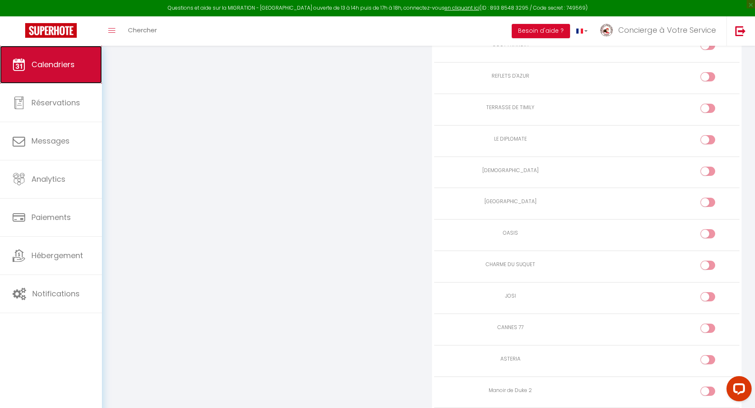
click at [93, 68] on link "Calendriers" at bounding box center [51, 65] width 102 height 38
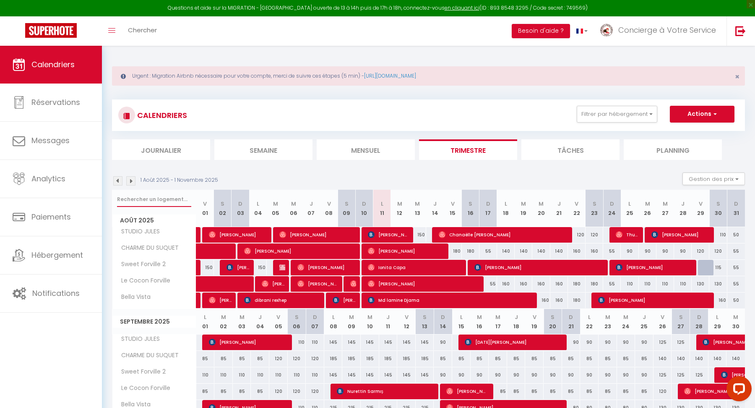
click at [145, 199] on input "text" at bounding box center [154, 199] width 74 height 15
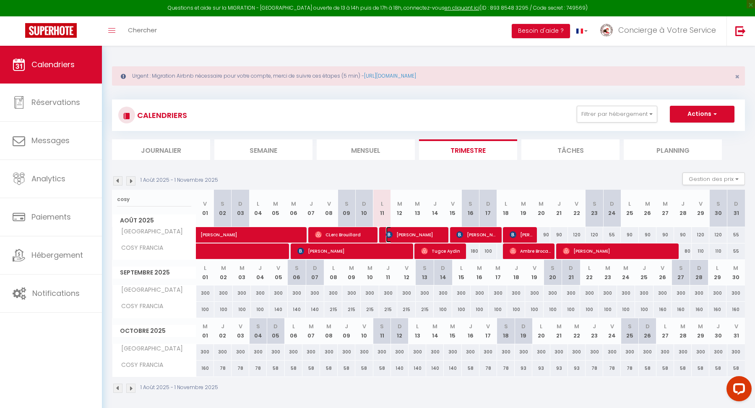
click at [400, 232] on span "[PERSON_NAME]" at bounding box center [415, 235] width 59 height 16
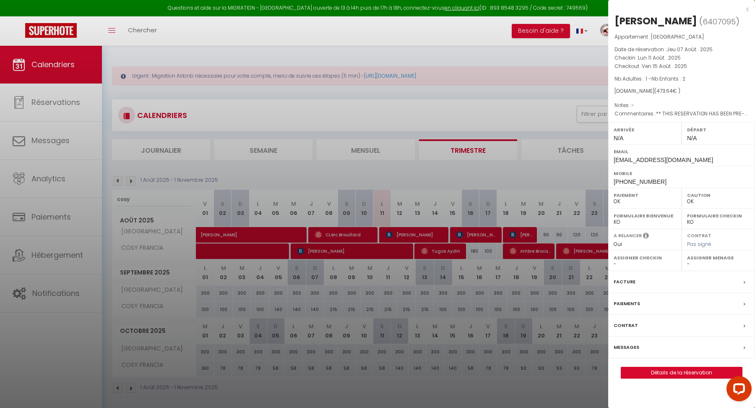
click at [652, 344] on div "Messages" at bounding box center [682, 348] width 147 height 22
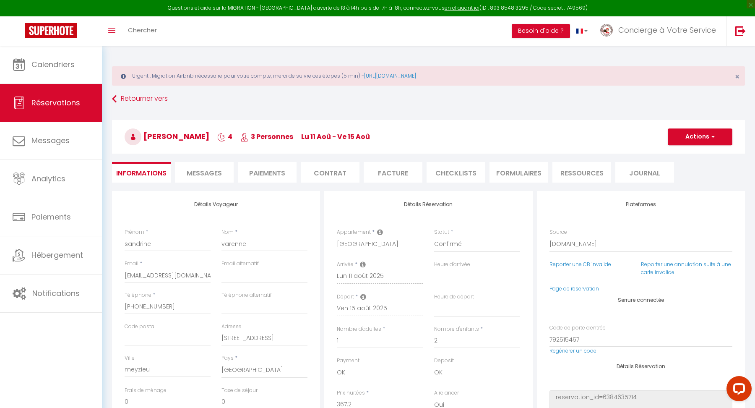
click at [208, 164] on li "Messages" at bounding box center [204, 172] width 59 height 21
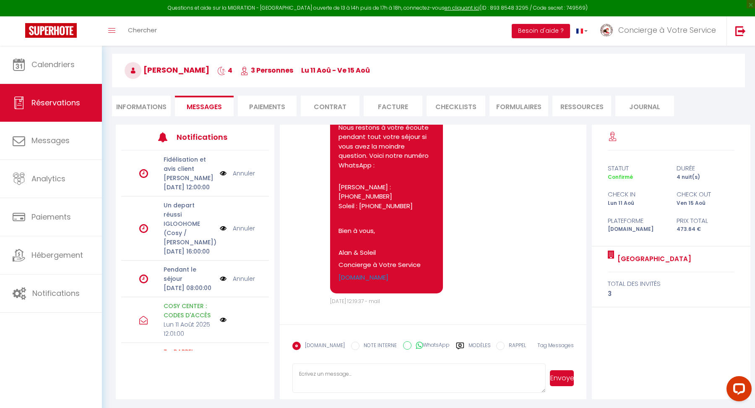
scroll to position [5740, 0]
click at [324, 373] on textarea at bounding box center [419, 377] width 253 height 29
click at [557, 376] on button "Envoyer" at bounding box center [562, 378] width 24 height 16
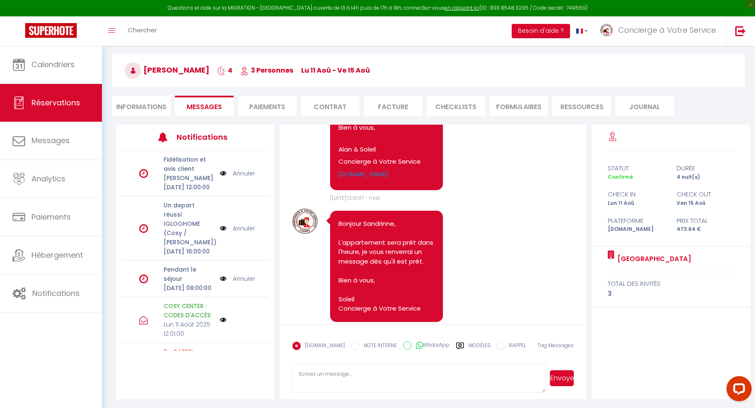
scroll to position [5871, 0]
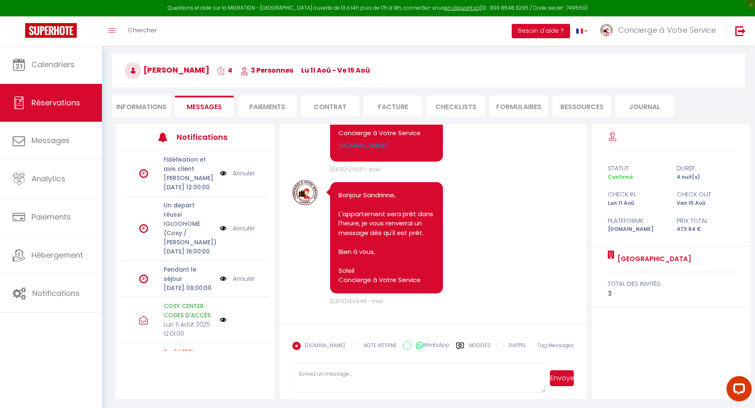
click at [320, 379] on textarea at bounding box center [419, 377] width 253 height 29
click at [560, 379] on button "Envoyer" at bounding box center [562, 378] width 24 height 16
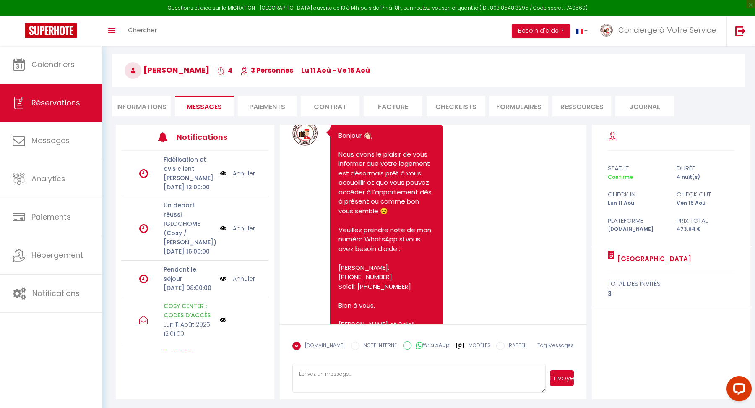
scroll to position [5870, 0]
